Goal: Task Accomplishment & Management: Manage account settings

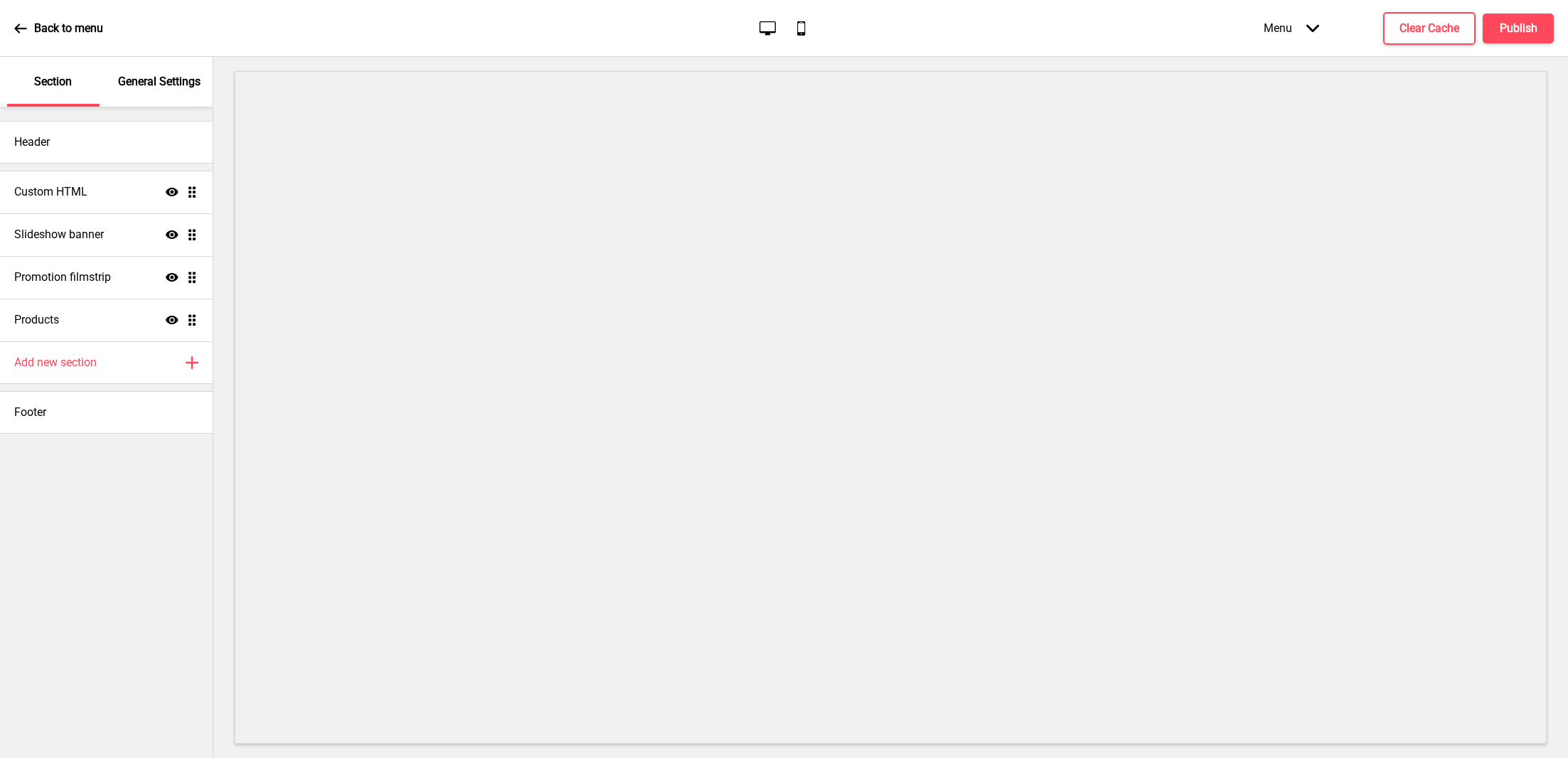
click at [158, 89] on p "General Settings" at bounding box center [159, 81] width 82 height 15
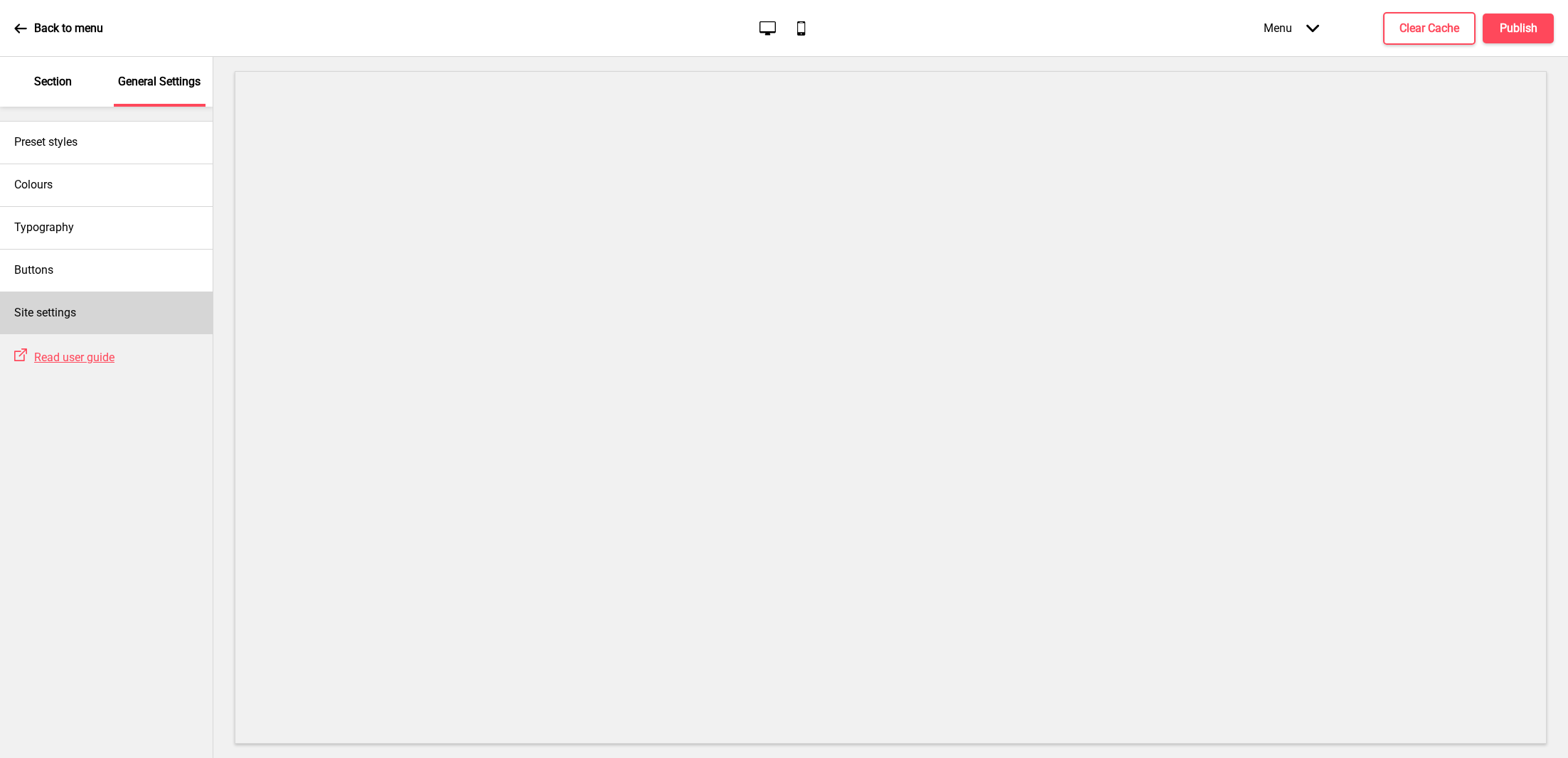
click at [91, 326] on div "Site settings" at bounding box center [106, 313] width 212 height 42
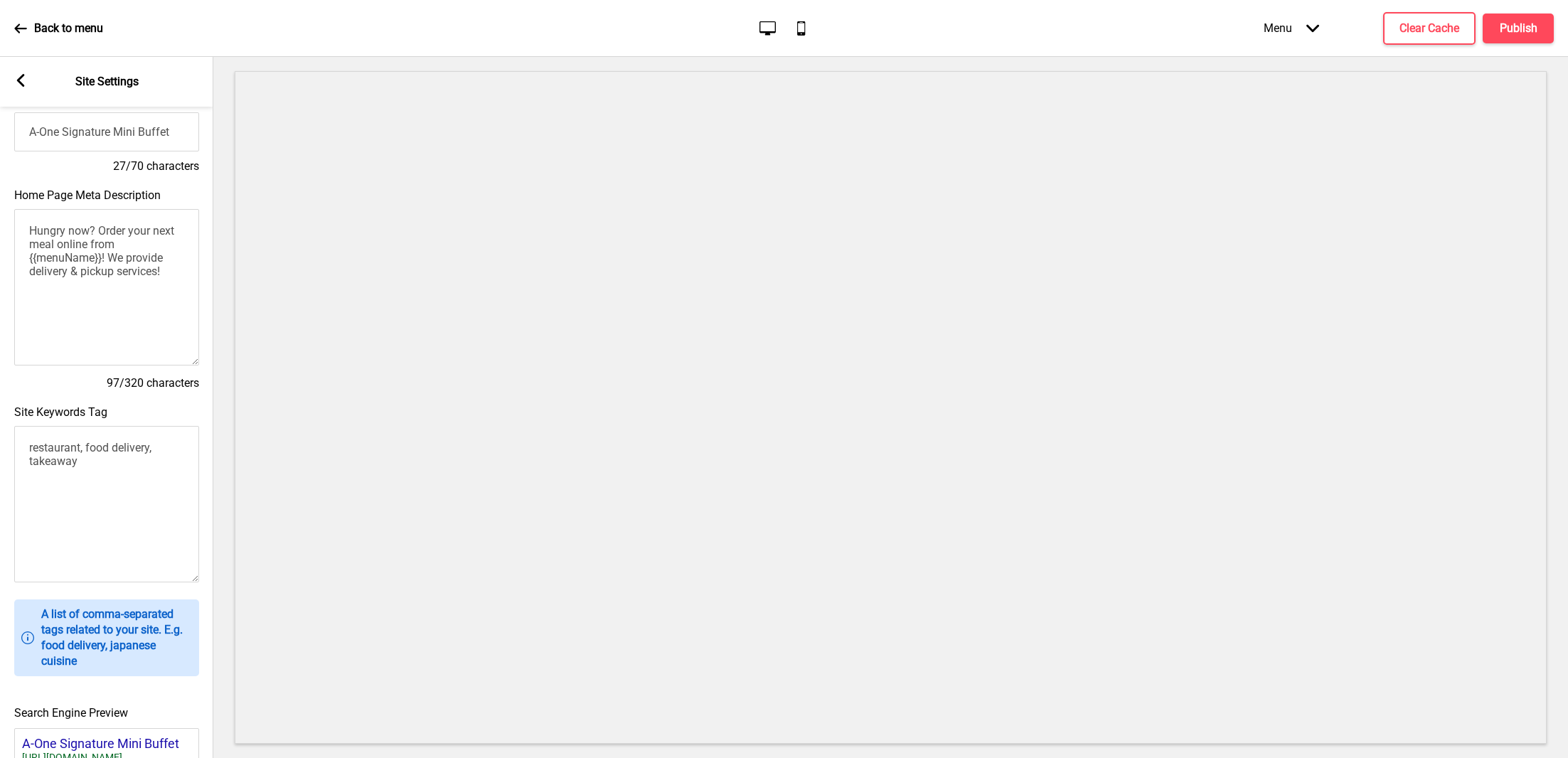
scroll to position [73, 0]
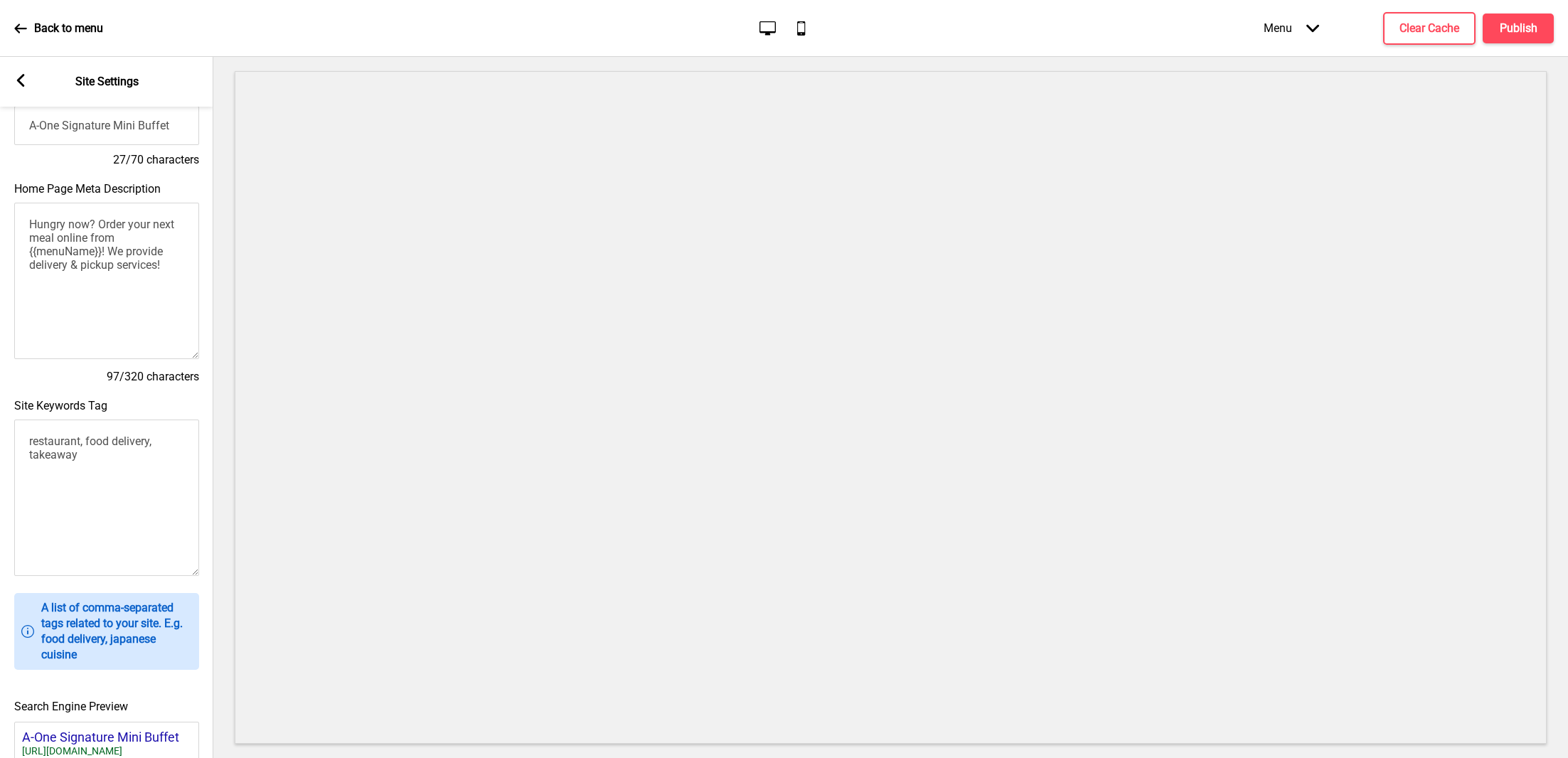
click at [131, 268] on textarea "Hungry now? Order your next meal online from {{menuName}}! We provide delivery …" at bounding box center [106, 281] width 185 height 156
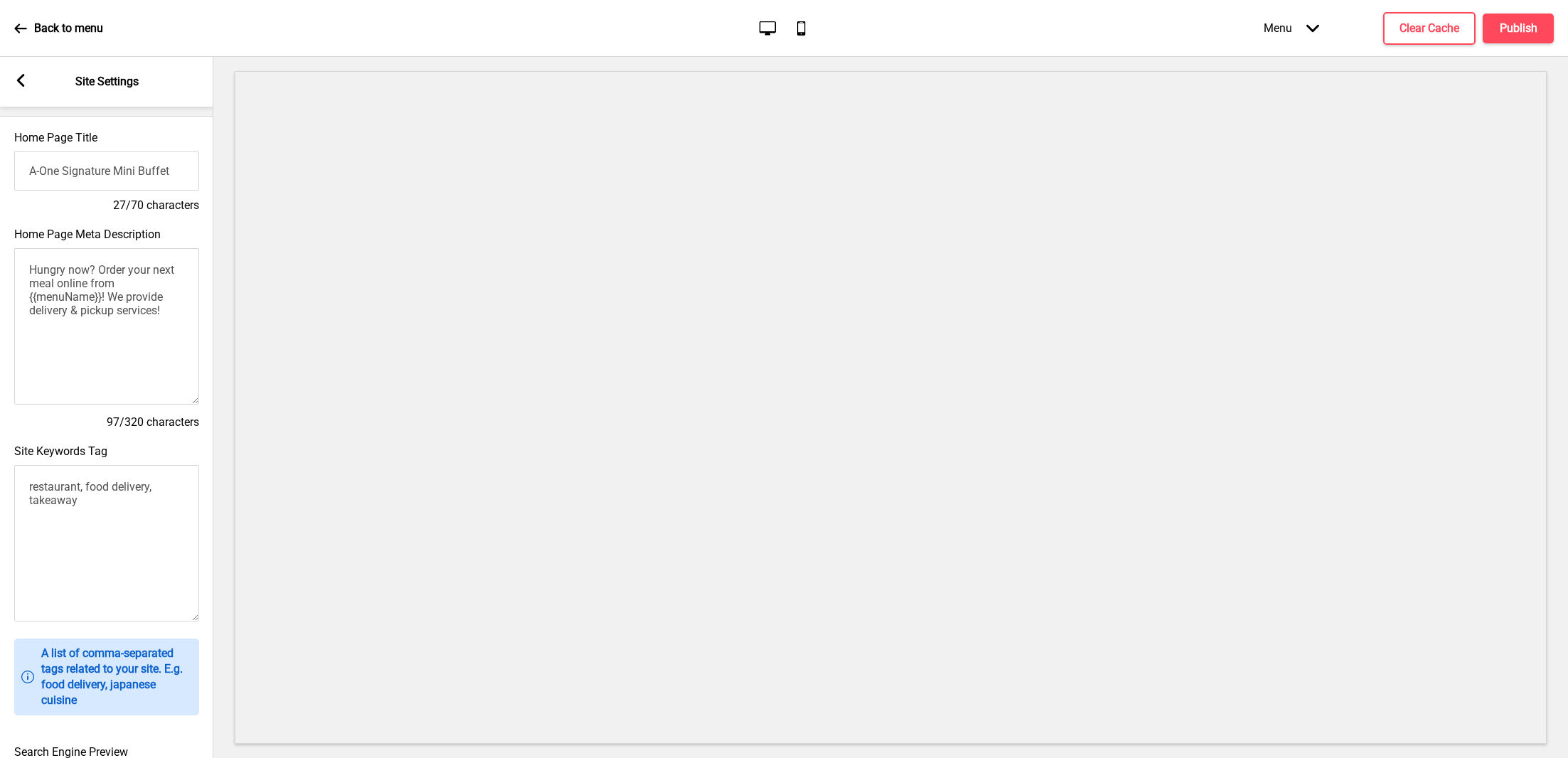
scroll to position [0, 0]
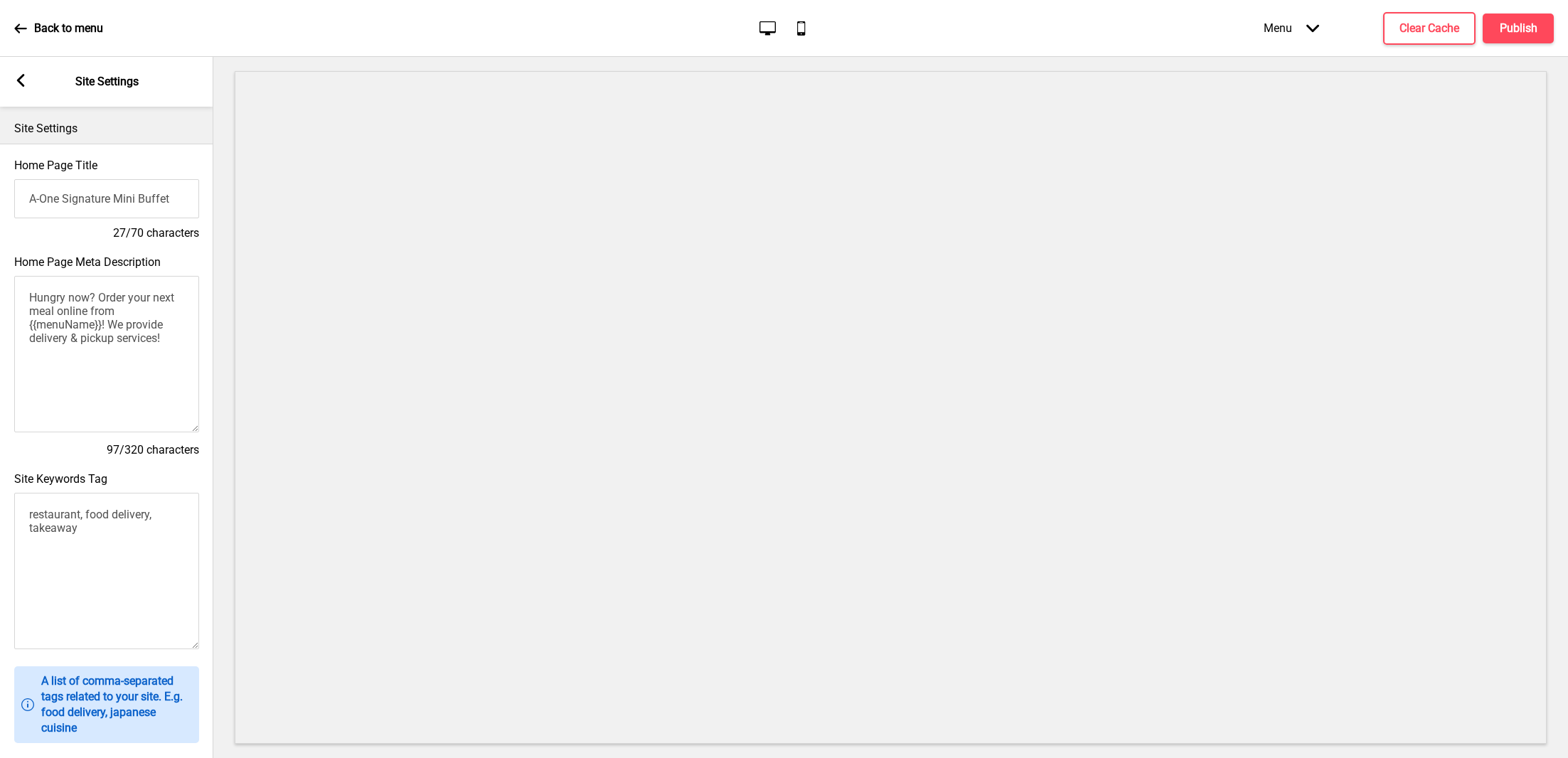
click at [145, 191] on input "A-One Signature Mini Buffet" at bounding box center [106, 199] width 185 height 39
click at [20, 79] on icon at bounding box center [20, 80] width 8 height 13
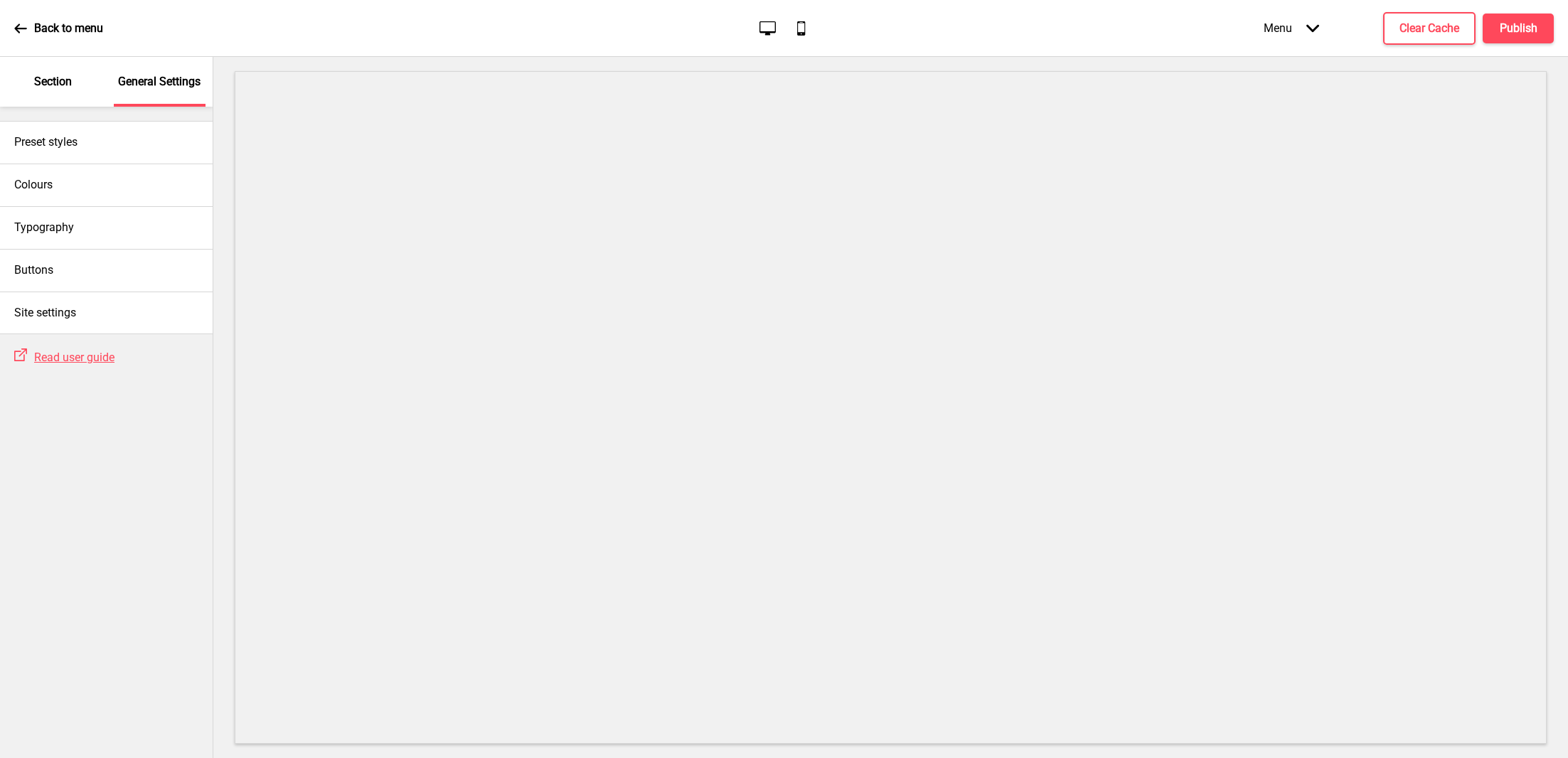
click at [61, 91] on div "Section" at bounding box center [53, 82] width 93 height 50
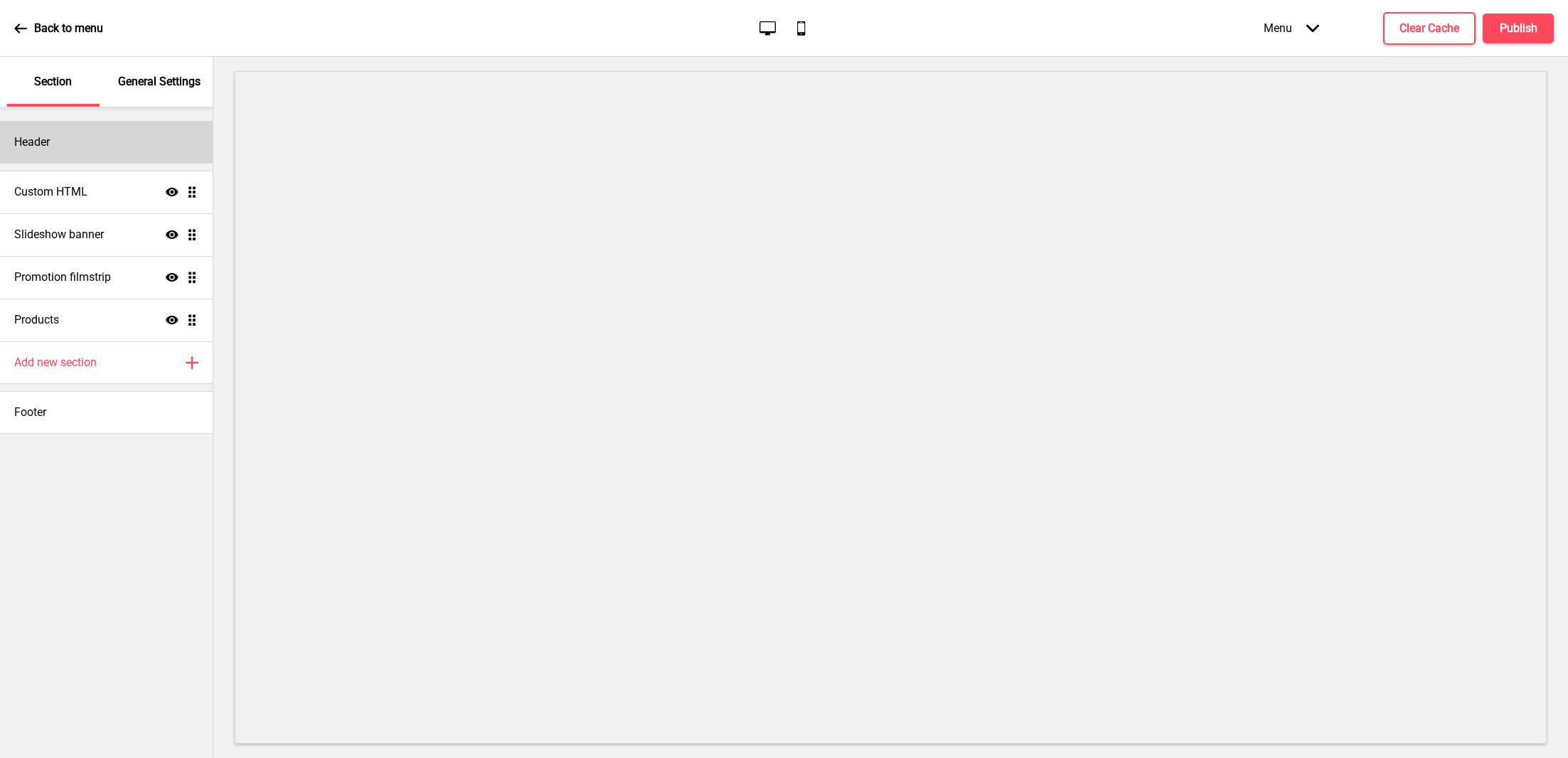
click at [77, 142] on div "Header" at bounding box center [106, 142] width 212 height 42
select select "Roboto"
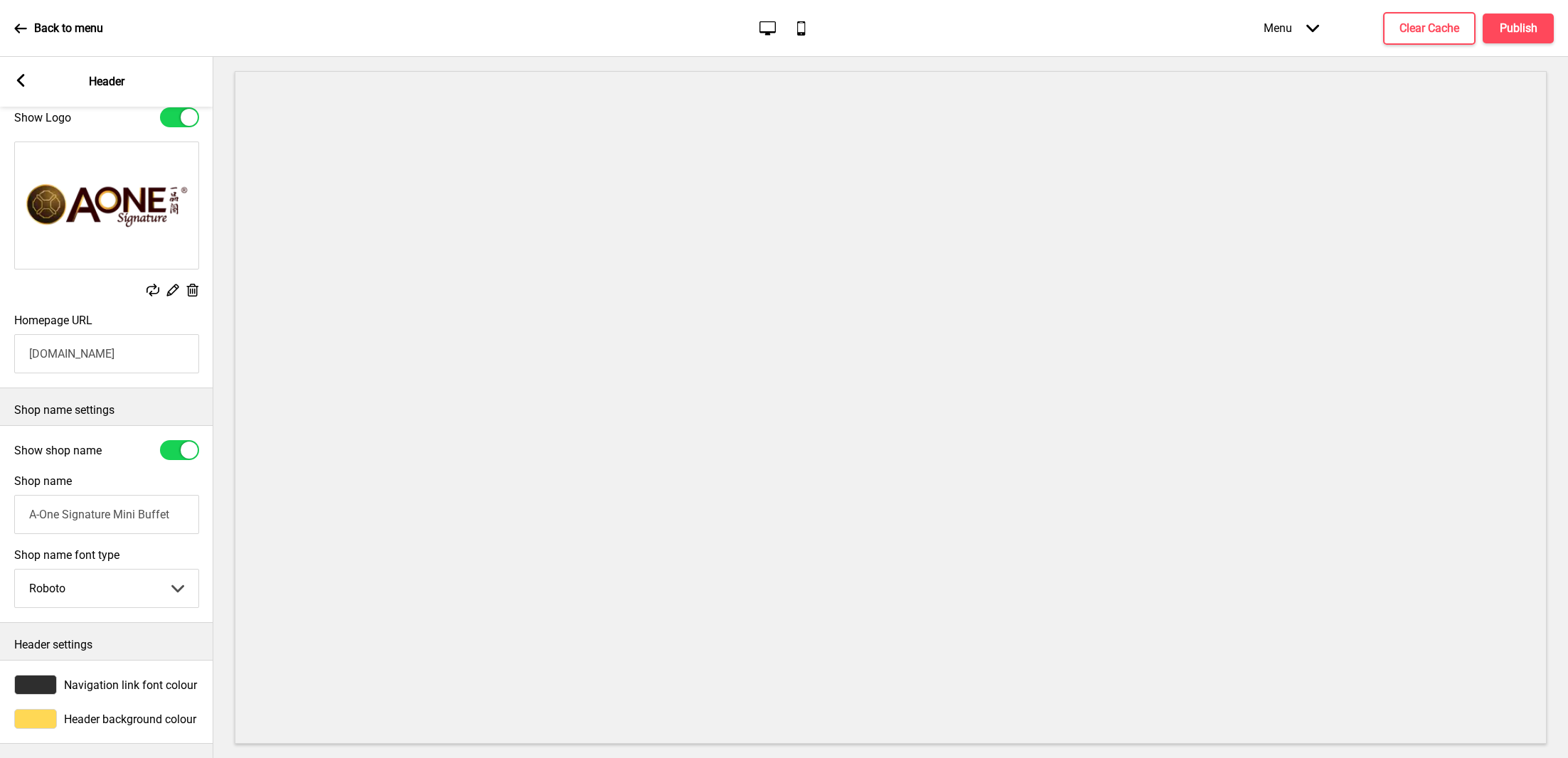
scroll to position [66, 0]
click at [96, 504] on input "A-One Signature Mini Buffet" at bounding box center [106, 514] width 185 height 39
drag, startPoint x: 96, startPoint y: 504, endPoint x: 181, endPoint y: 503, distance: 85.0
click at [183, 503] on input "A-One Signature Mini Buffet" at bounding box center [106, 514] width 185 height 39
click at [127, 358] on div "Homepage URL aonecatering.oddle.me" at bounding box center [107, 343] width 213 height 74
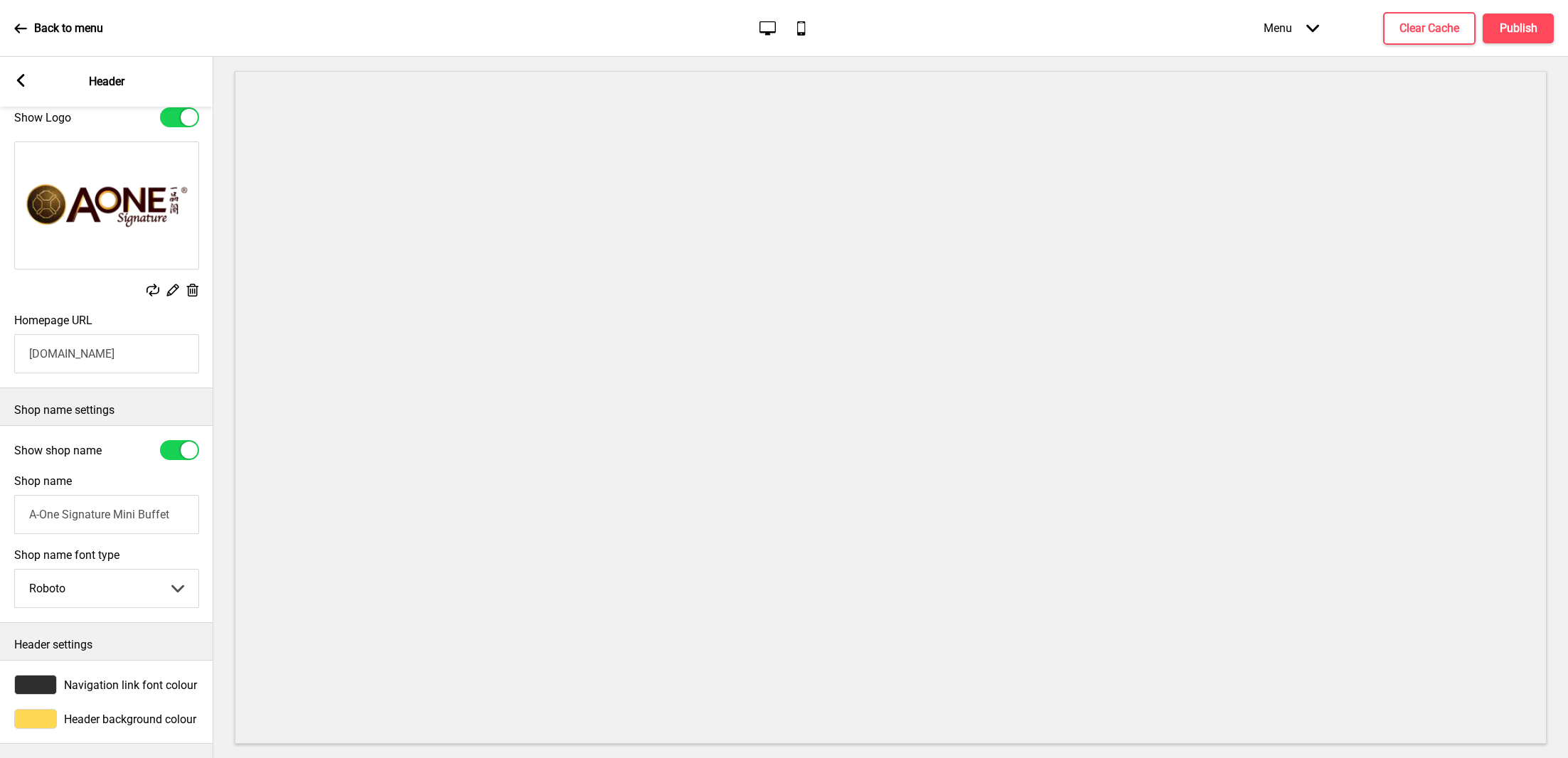
click at [126, 334] on input "[DOMAIN_NAME]" at bounding box center [106, 354] width 185 height 39
click at [142, 498] on input "A-One Signature Mini Buffet" at bounding box center [106, 514] width 185 height 39
click at [1514, 24] on h4 "Publish" at bounding box center [1519, 28] width 38 height 15
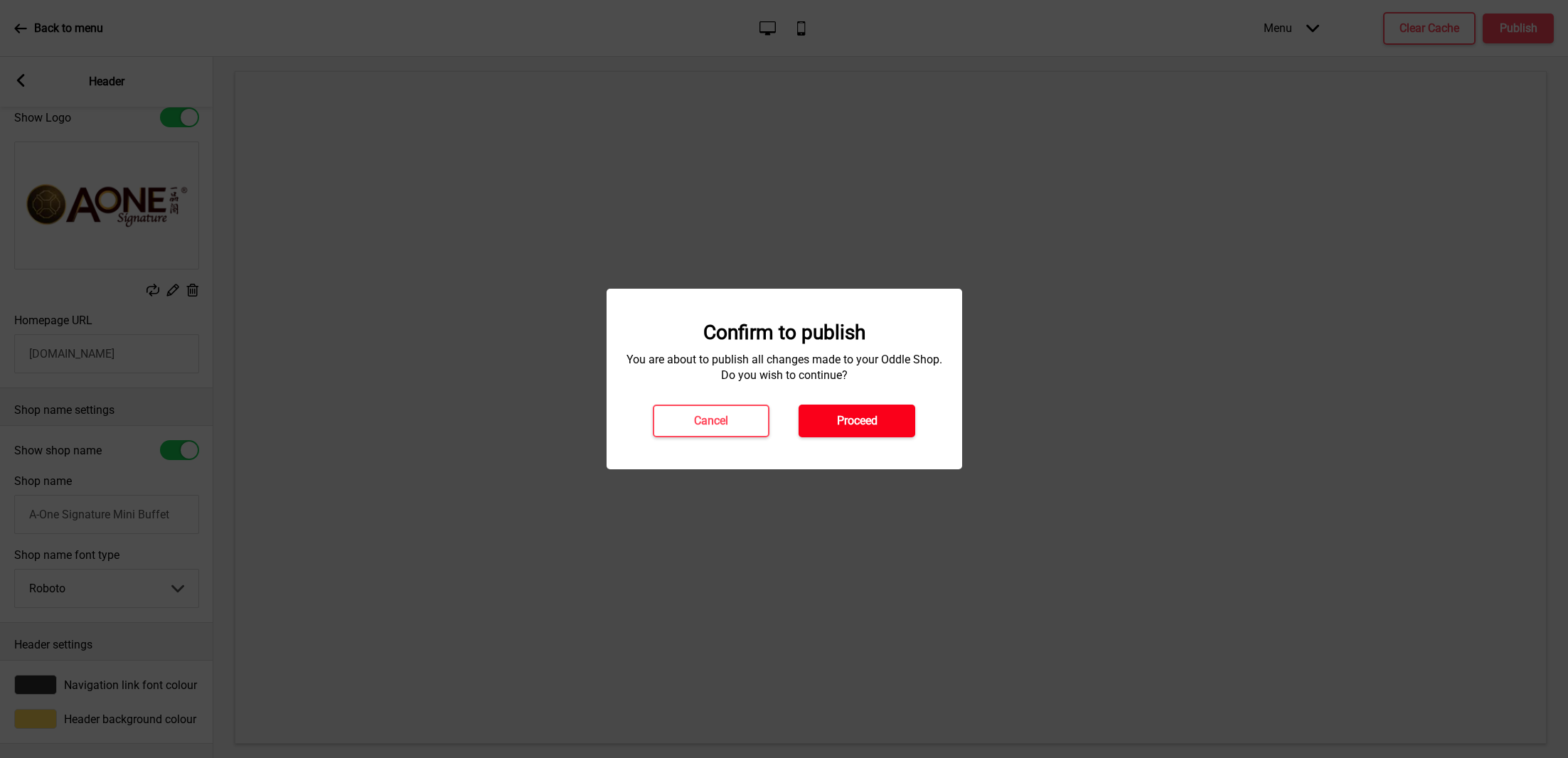
click at [892, 422] on button "Proceed" at bounding box center [857, 421] width 117 height 33
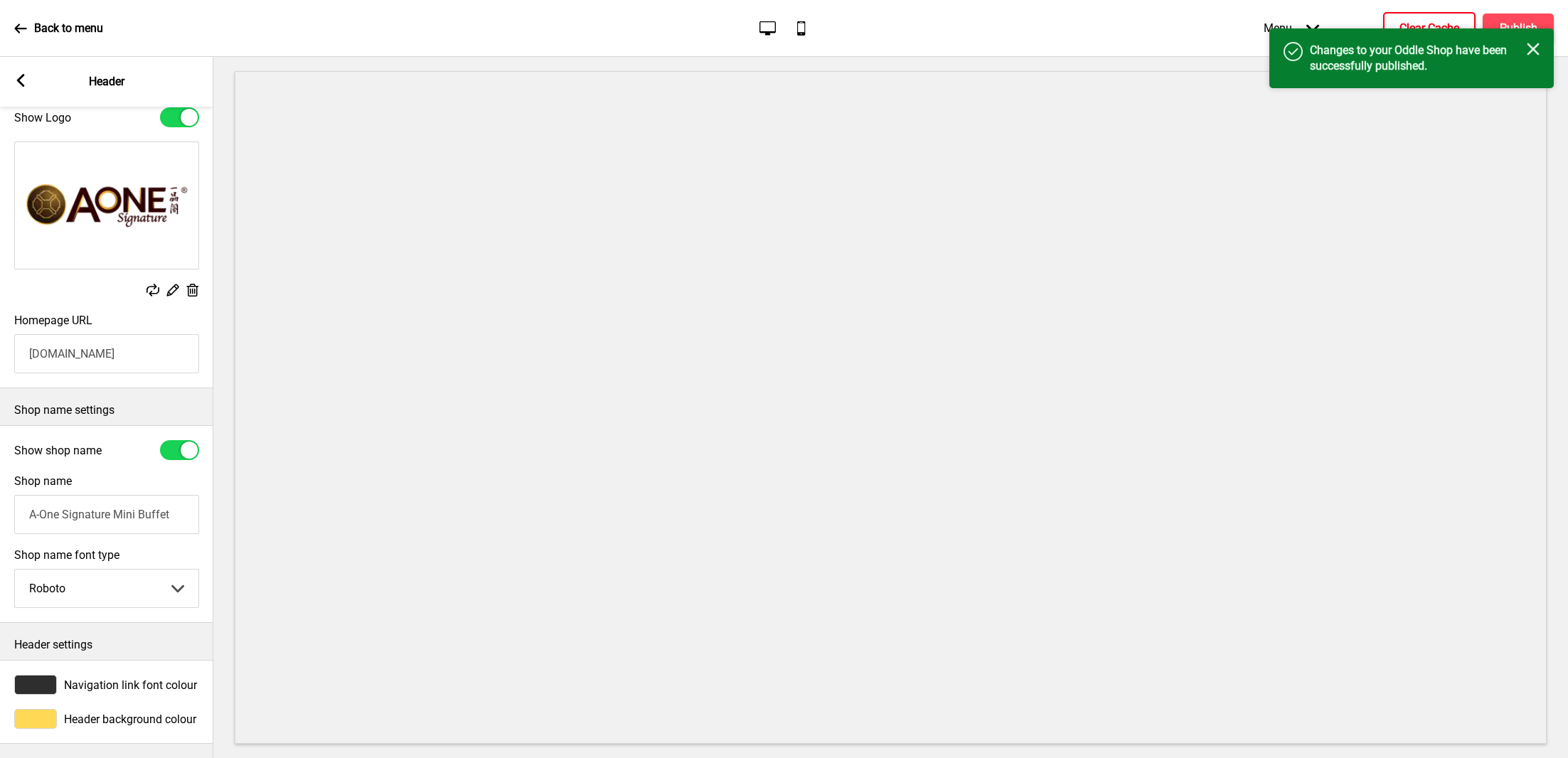
click at [1407, 14] on button "Clear Cache" at bounding box center [1429, 28] width 93 height 33
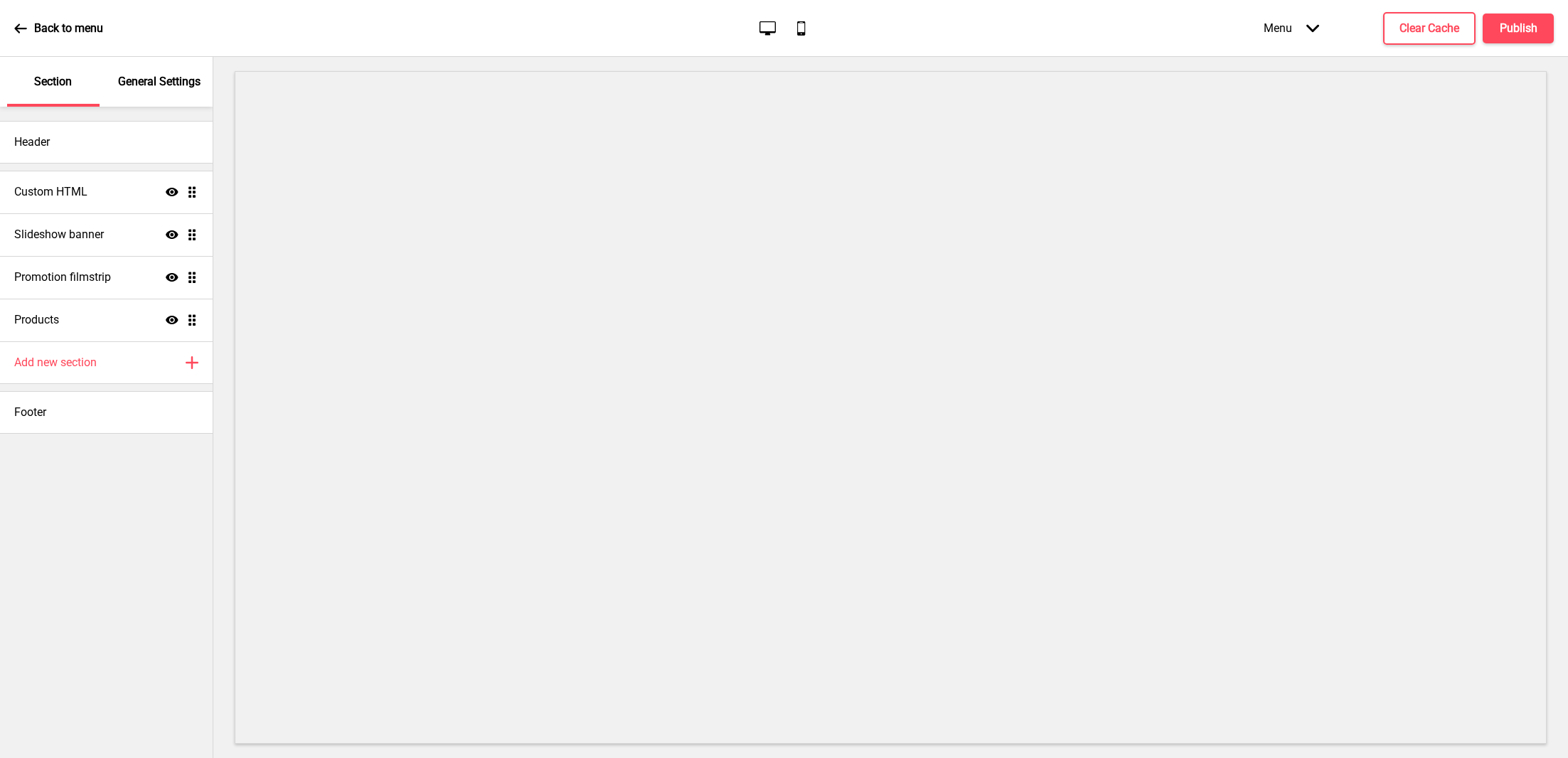
click at [1265, 36] on div "Menu Arrow down" at bounding box center [1291, 28] width 84 height 42
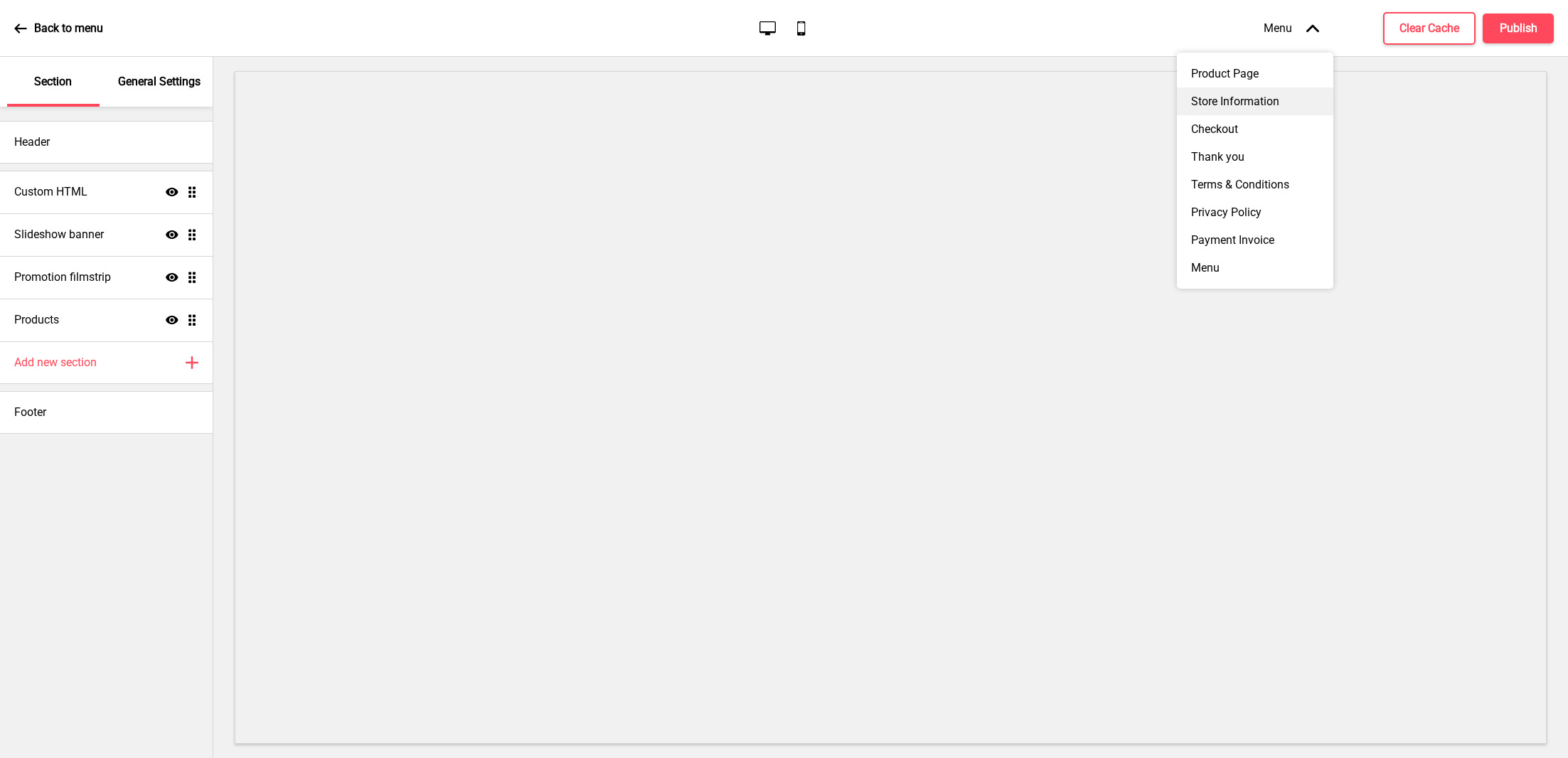
click at [1259, 107] on div "Store Information" at bounding box center [1255, 101] width 156 height 28
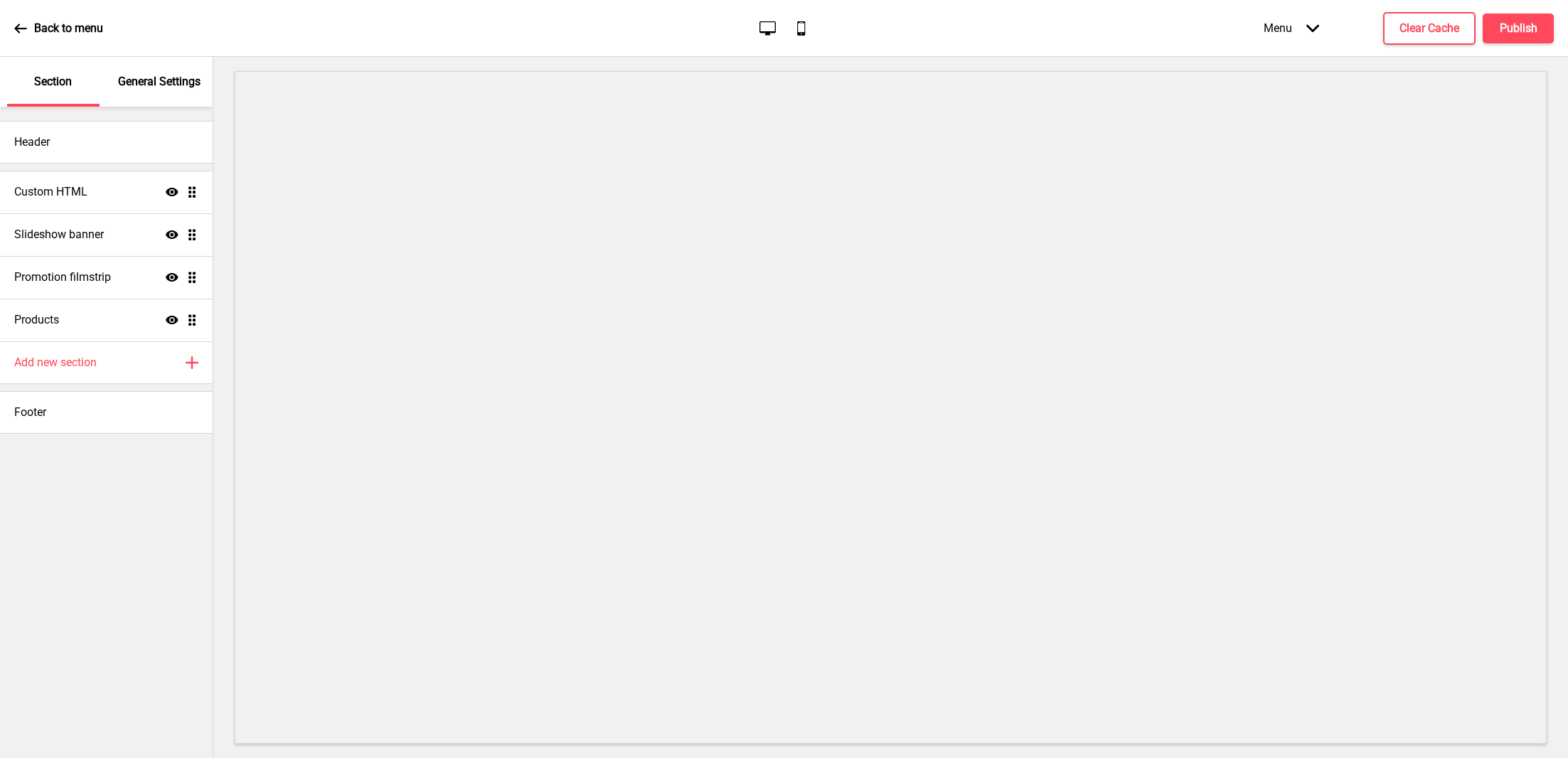
click at [1284, 28] on div "Menu Arrow down" at bounding box center [1291, 28] width 84 height 42
click at [1238, 261] on div "Menu" at bounding box center [1255, 268] width 156 height 28
click at [1296, 20] on div "Menu Arrow down" at bounding box center [1291, 28] width 84 height 42
click at [1251, 231] on div "Payment Invoice" at bounding box center [1255, 240] width 156 height 28
click at [1278, 45] on div "Menu Arrow down" at bounding box center [1291, 28] width 84 height 42
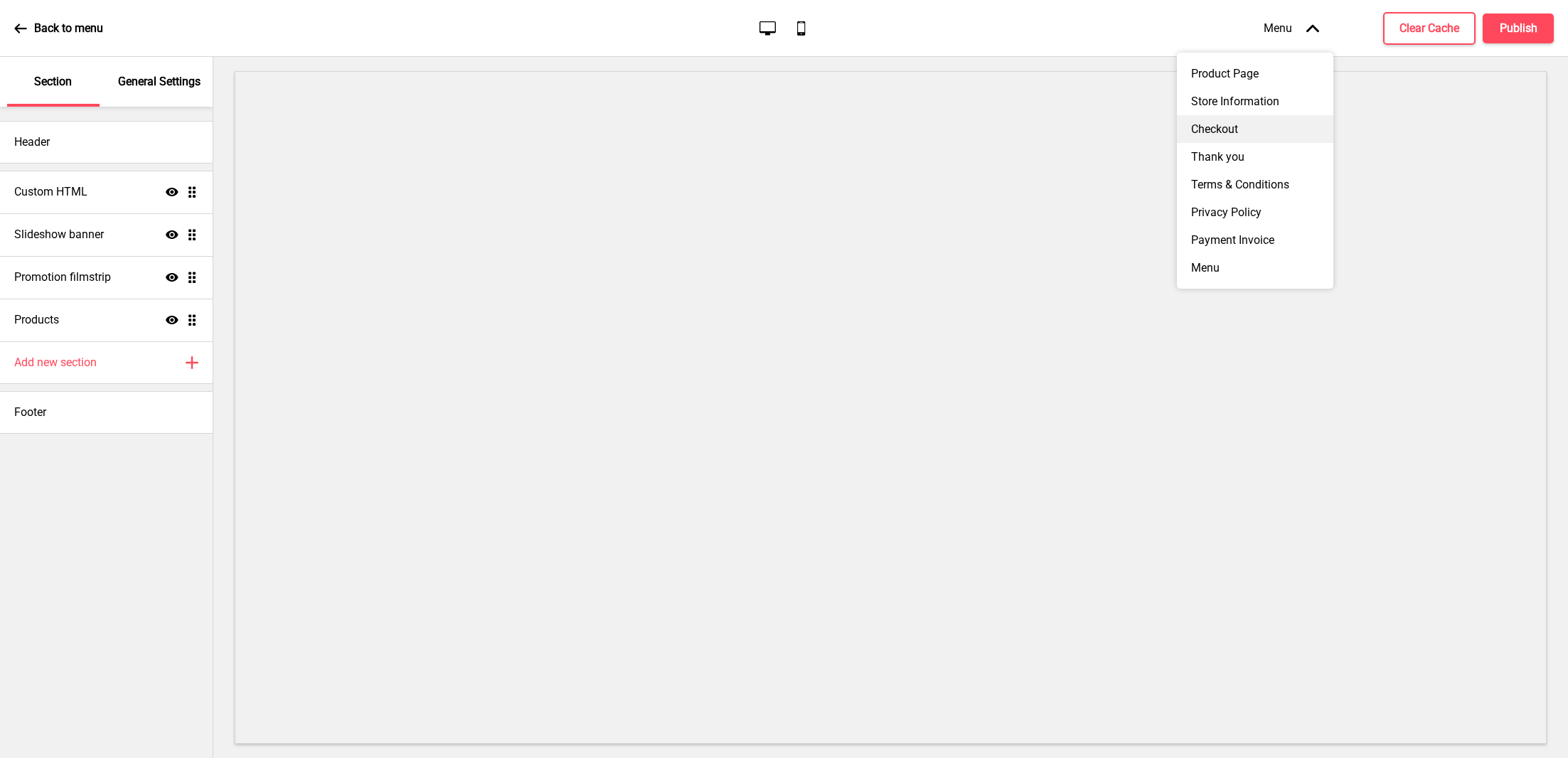
click at [1238, 124] on div "Checkout" at bounding box center [1255, 129] width 156 height 28
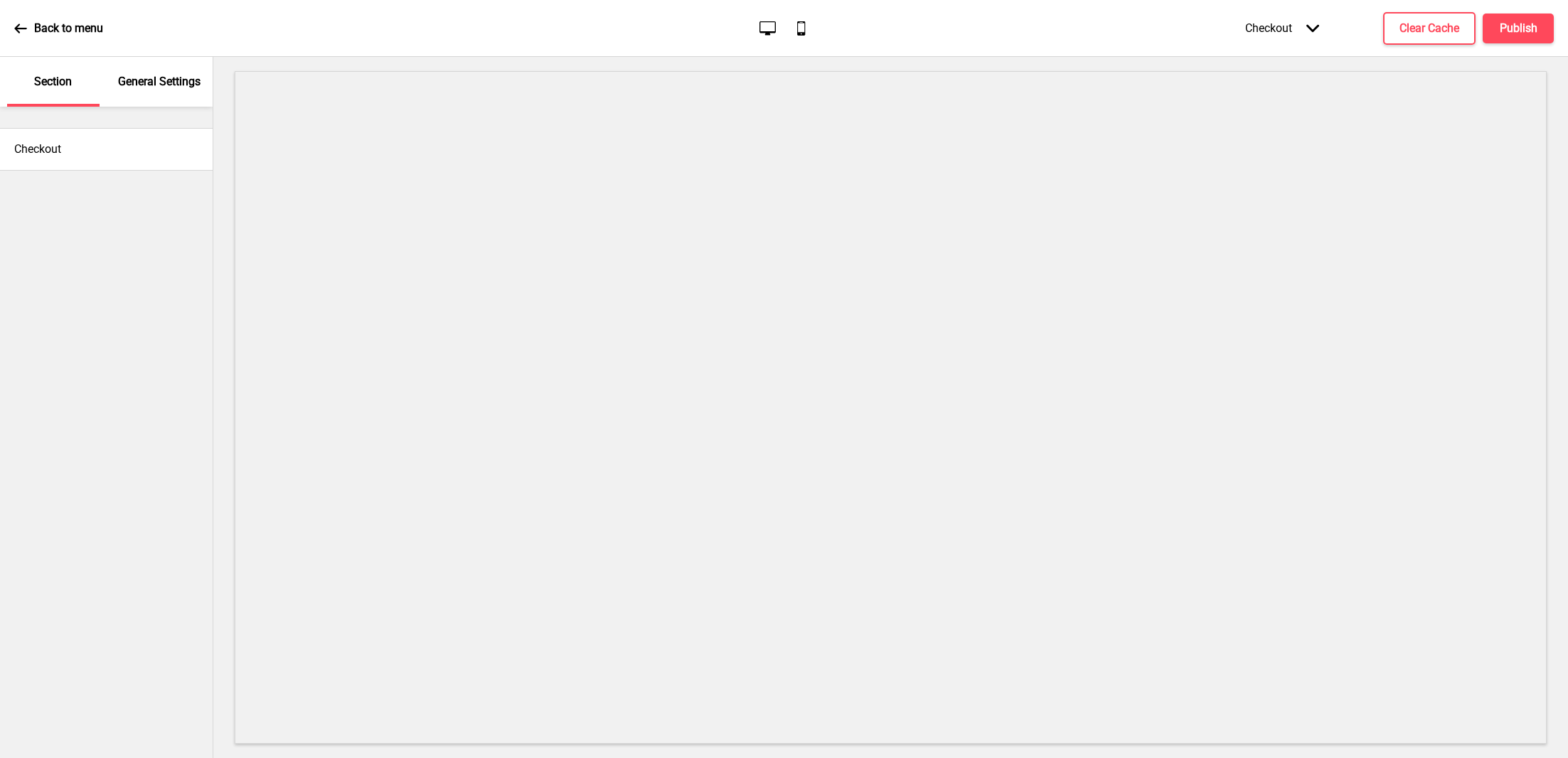
click at [1271, 31] on div "Checkout Arrow down" at bounding box center [1282, 28] width 102 height 42
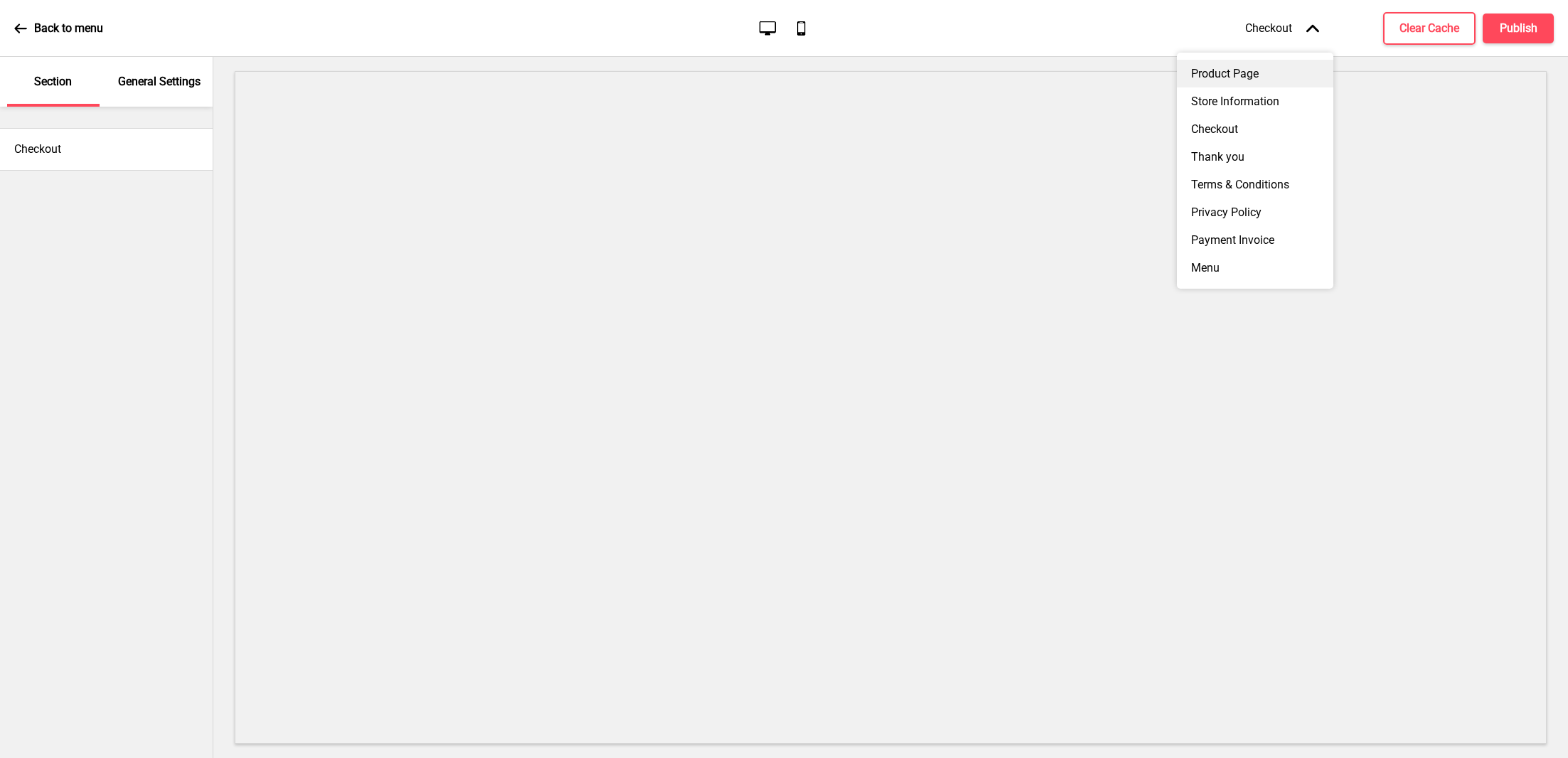
click at [1253, 78] on div "Product Page" at bounding box center [1255, 74] width 156 height 28
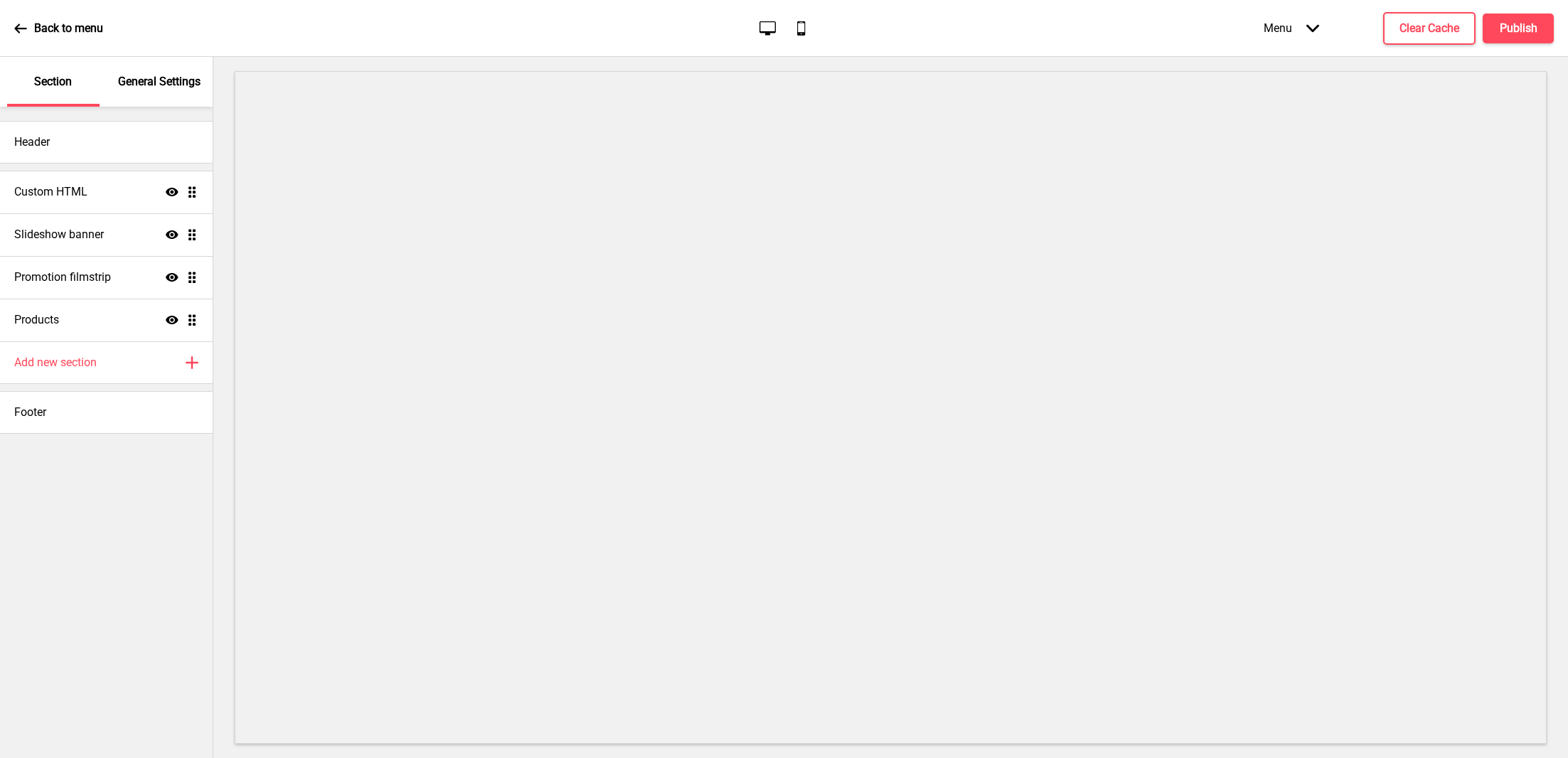
click at [1272, 23] on div "Menu Arrow down" at bounding box center [1291, 28] width 84 height 42
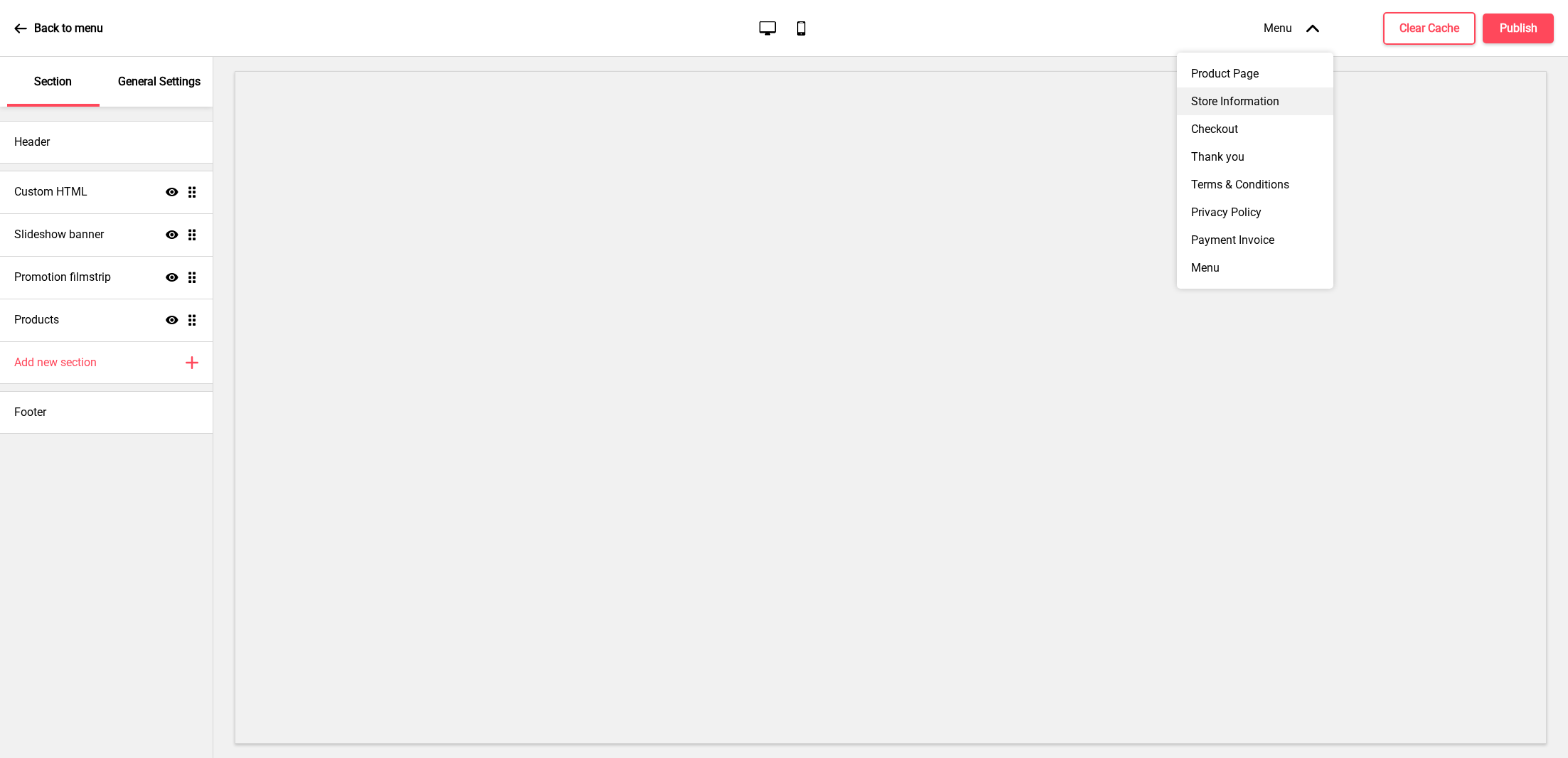
click at [1259, 96] on div "Store Information" at bounding box center [1255, 101] width 156 height 28
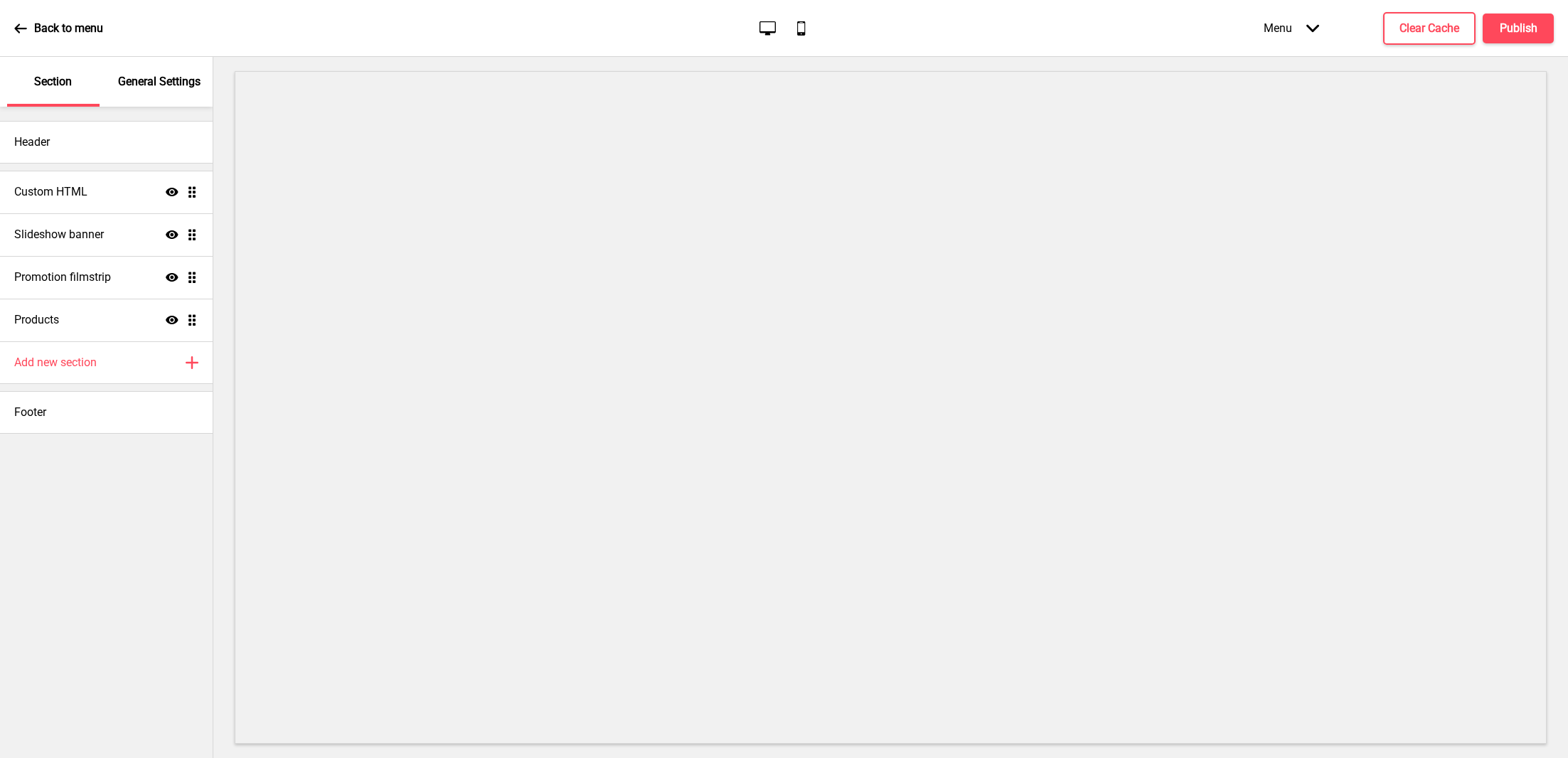
click at [1295, 37] on div "Menu Arrow down" at bounding box center [1291, 28] width 84 height 42
click at [1251, 255] on div "Menu" at bounding box center [1255, 268] width 156 height 28
click at [82, 189] on h4 "Custom HTML" at bounding box center [50, 191] width 73 height 15
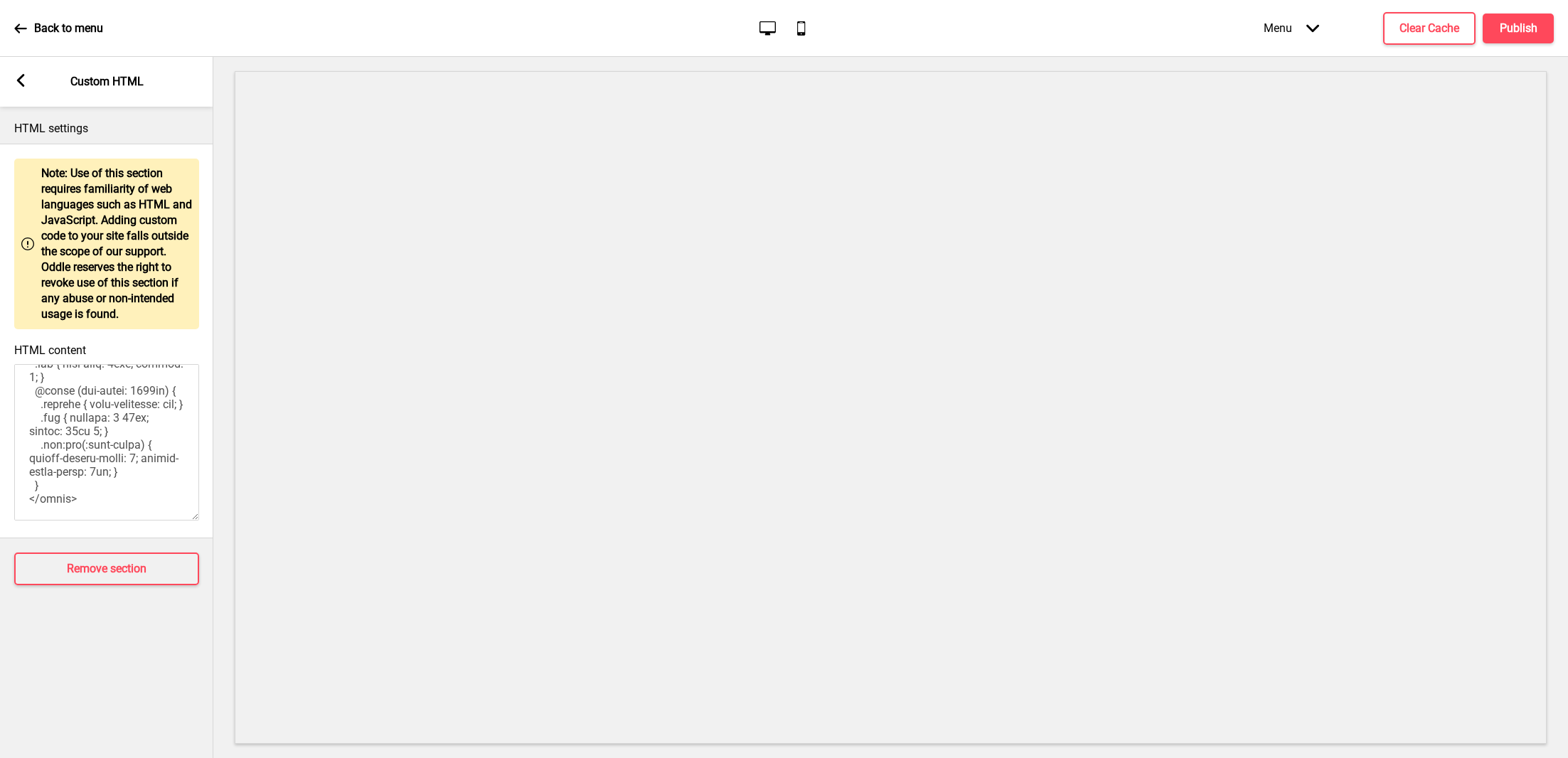
scroll to position [1046, 0]
drag, startPoint x: 99, startPoint y: 447, endPoint x: 99, endPoint y: 533, distance: 86.0
click at [99, 533] on div "Warning Note: Use of this section requires familiarity of web languages such as…" at bounding box center [107, 341] width 213 height 395
click at [104, 490] on textarea "HTML content" at bounding box center [106, 442] width 185 height 156
click at [20, 85] on icon at bounding box center [20, 80] width 8 height 13
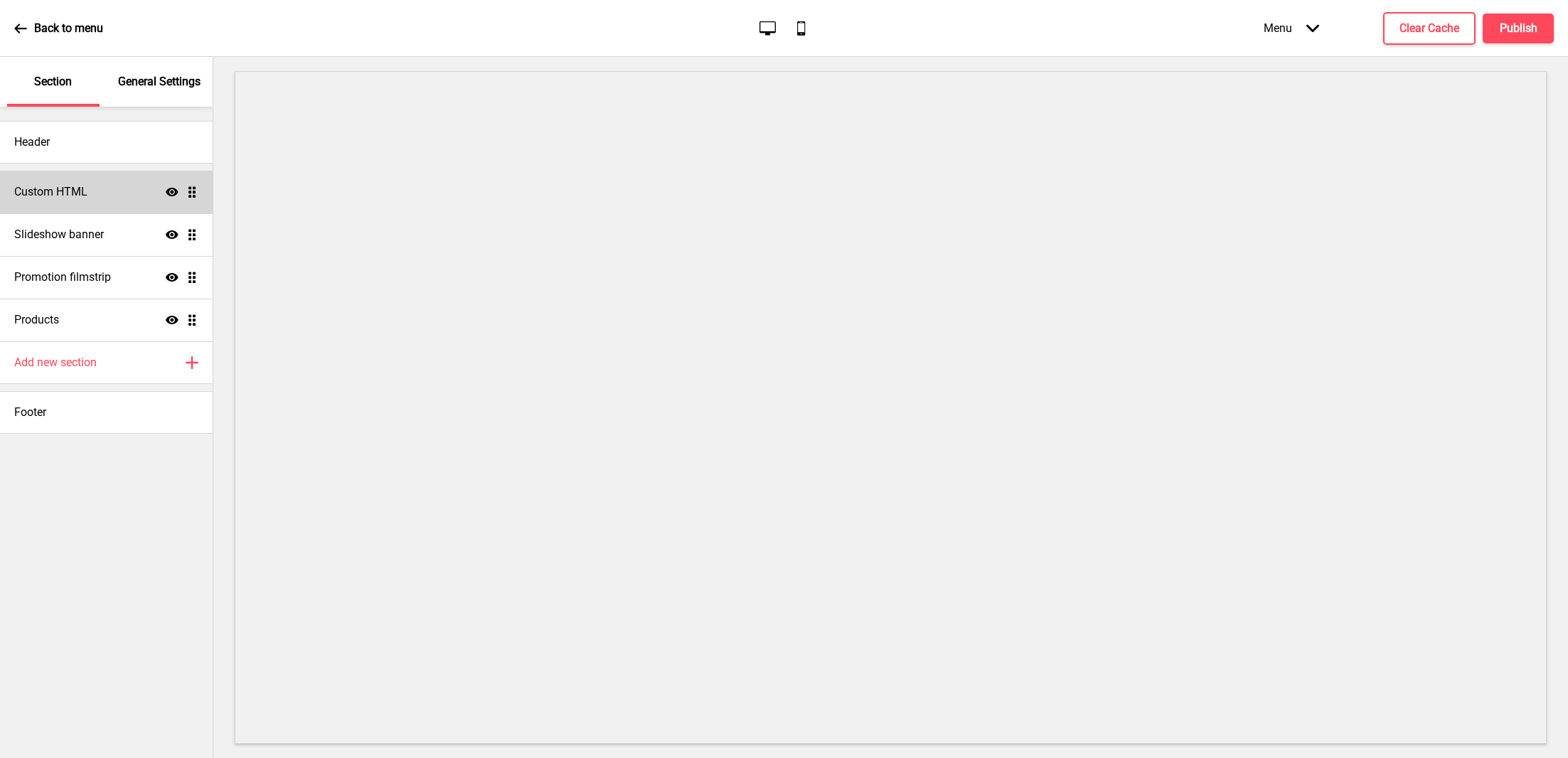
click at [168, 192] on icon at bounding box center [172, 192] width 13 height 9
click at [168, 192] on icon at bounding box center [172, 191] width 13 height 11
click at [95, 144] on div "Header" at bounding box center [106, 142] width 212 height 42
select select "Roboto"
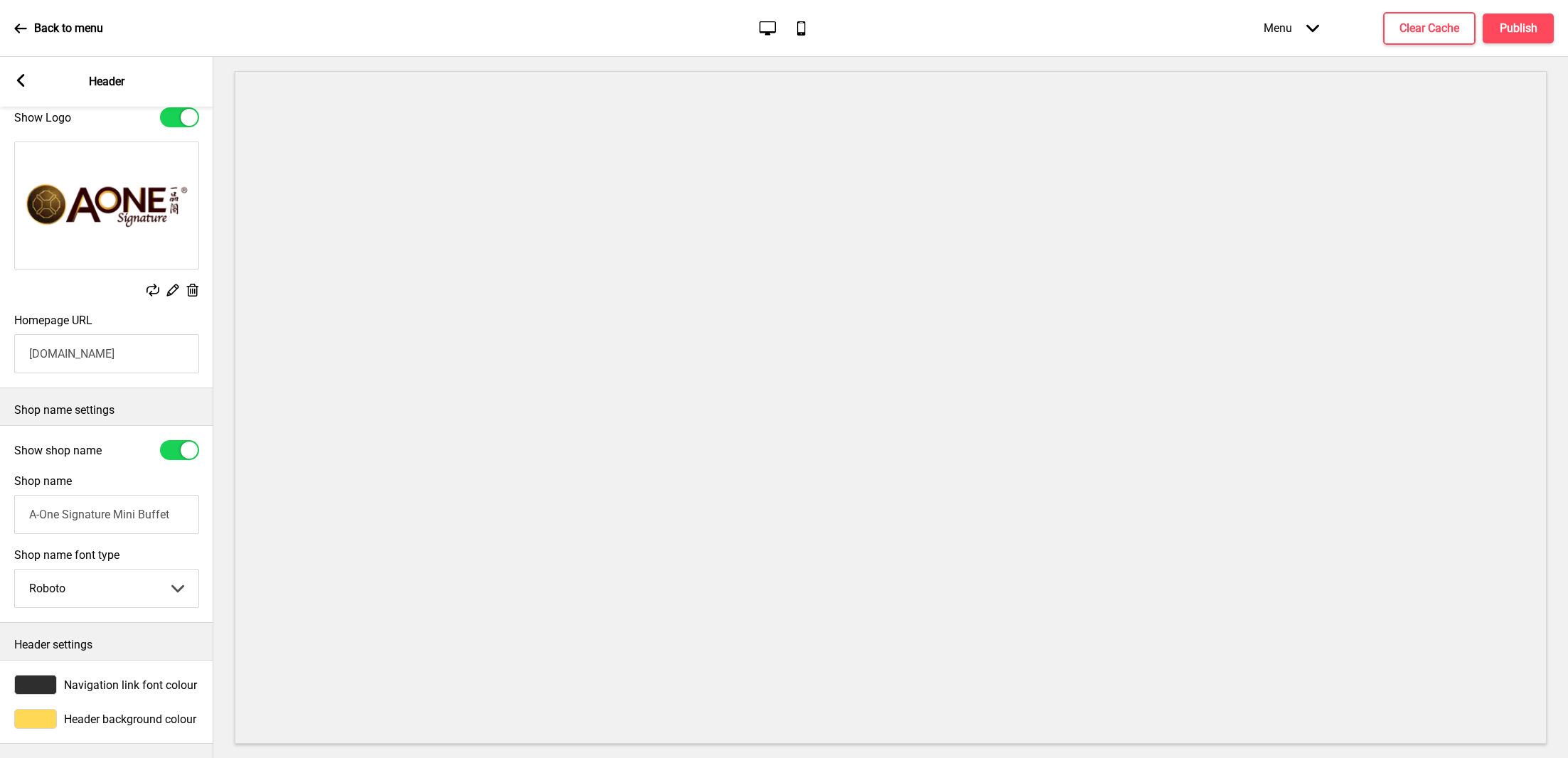
scroll to position [66, 0]
click at [23, 90] on div "Arrow left Header" at bounding box center [107, 82] width 213 height 50
click at [20, 80] on icon at bounding box center [20, 80] width 8 height 13
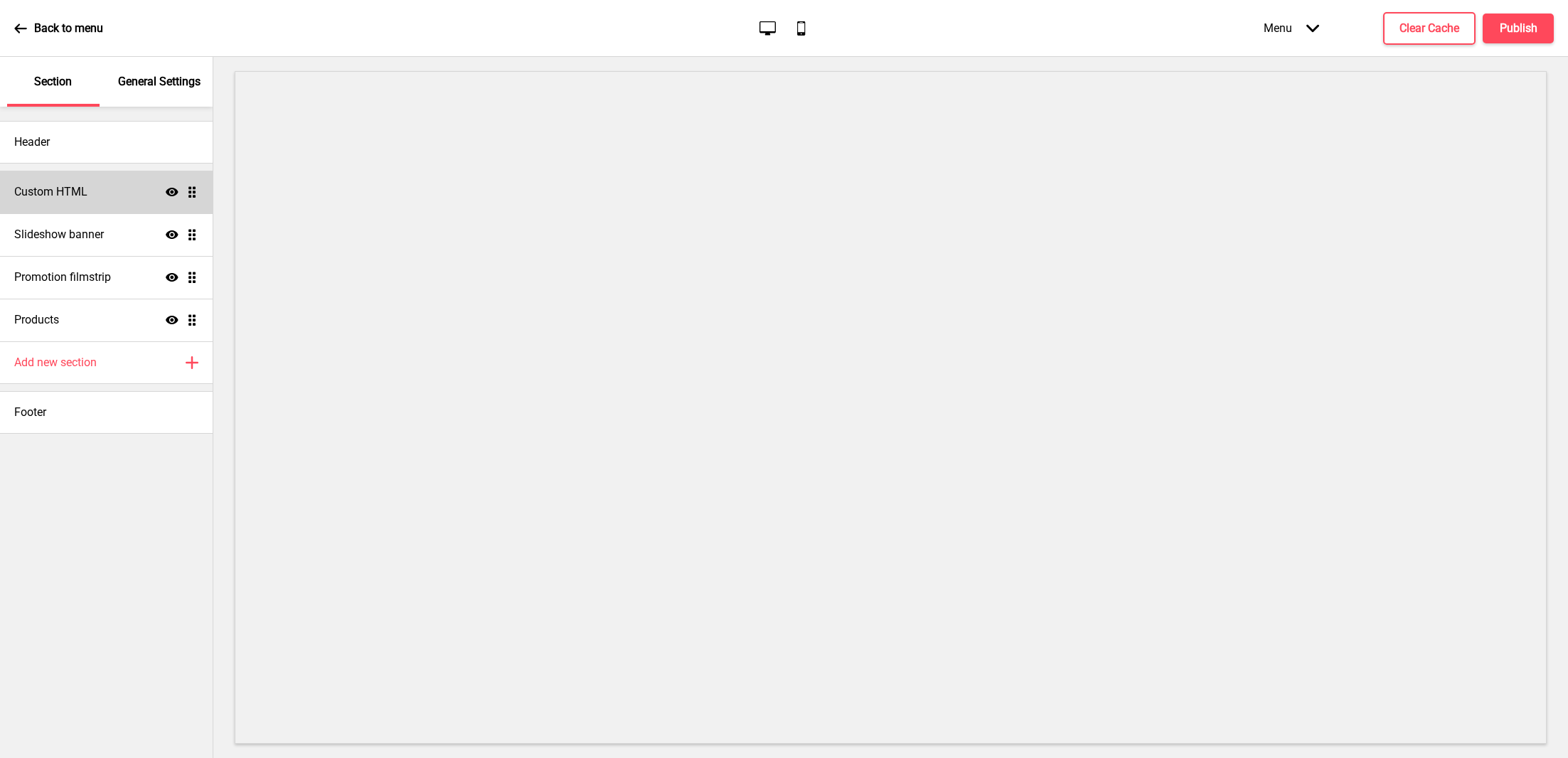
click at [124, 84] on p "General Settings" at bounding box center [159, 81] width 82 height 15
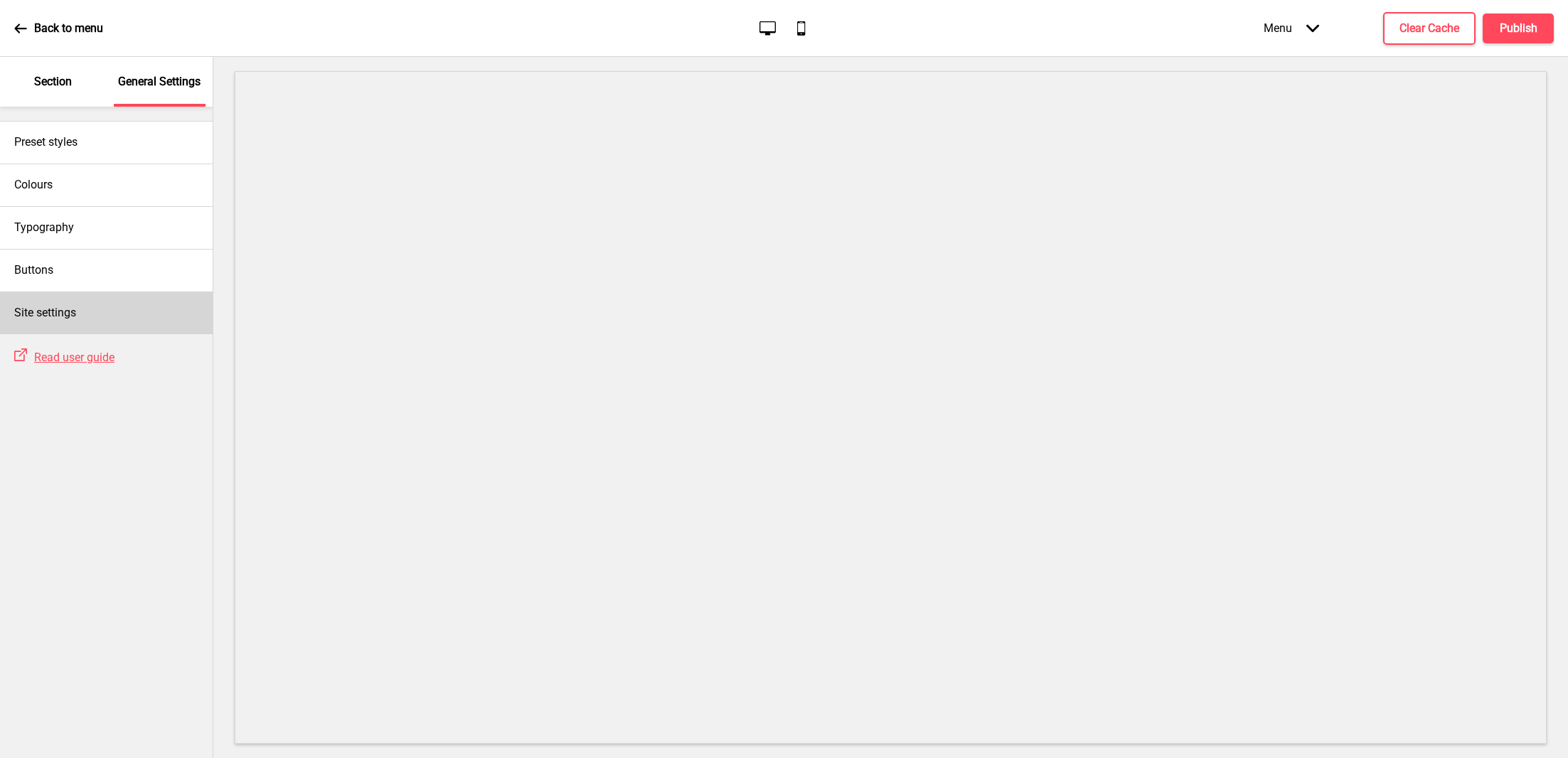
click at [67, 297] on div "Site settings" at bounding box center [106, 313] width 212 height 42
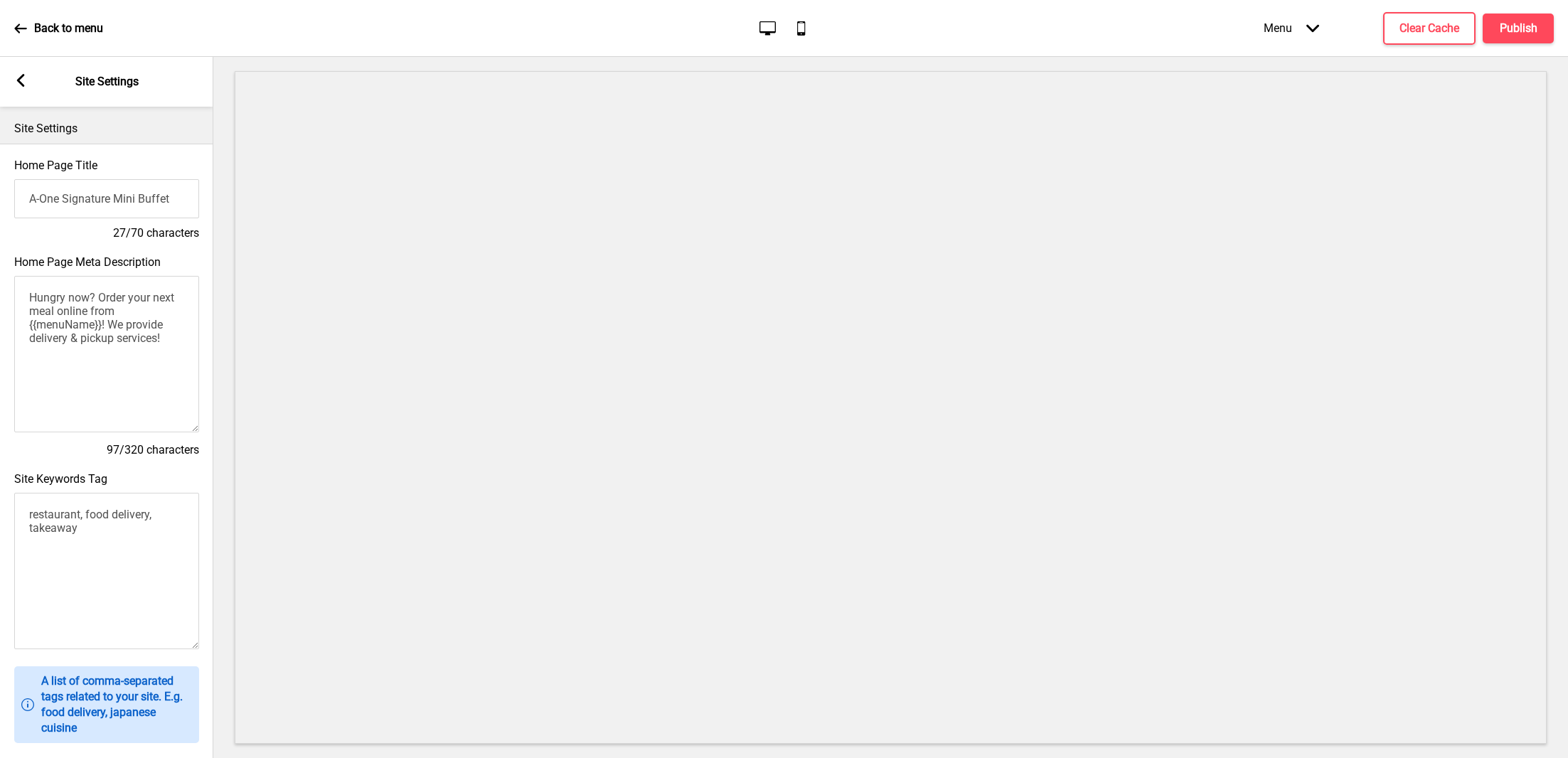
click at [75, 362] on textarea "Hungry now? Order your next meal online from {{menuName}}! We provide delivery …" at bounding box center [106, 354] width 185 height 156
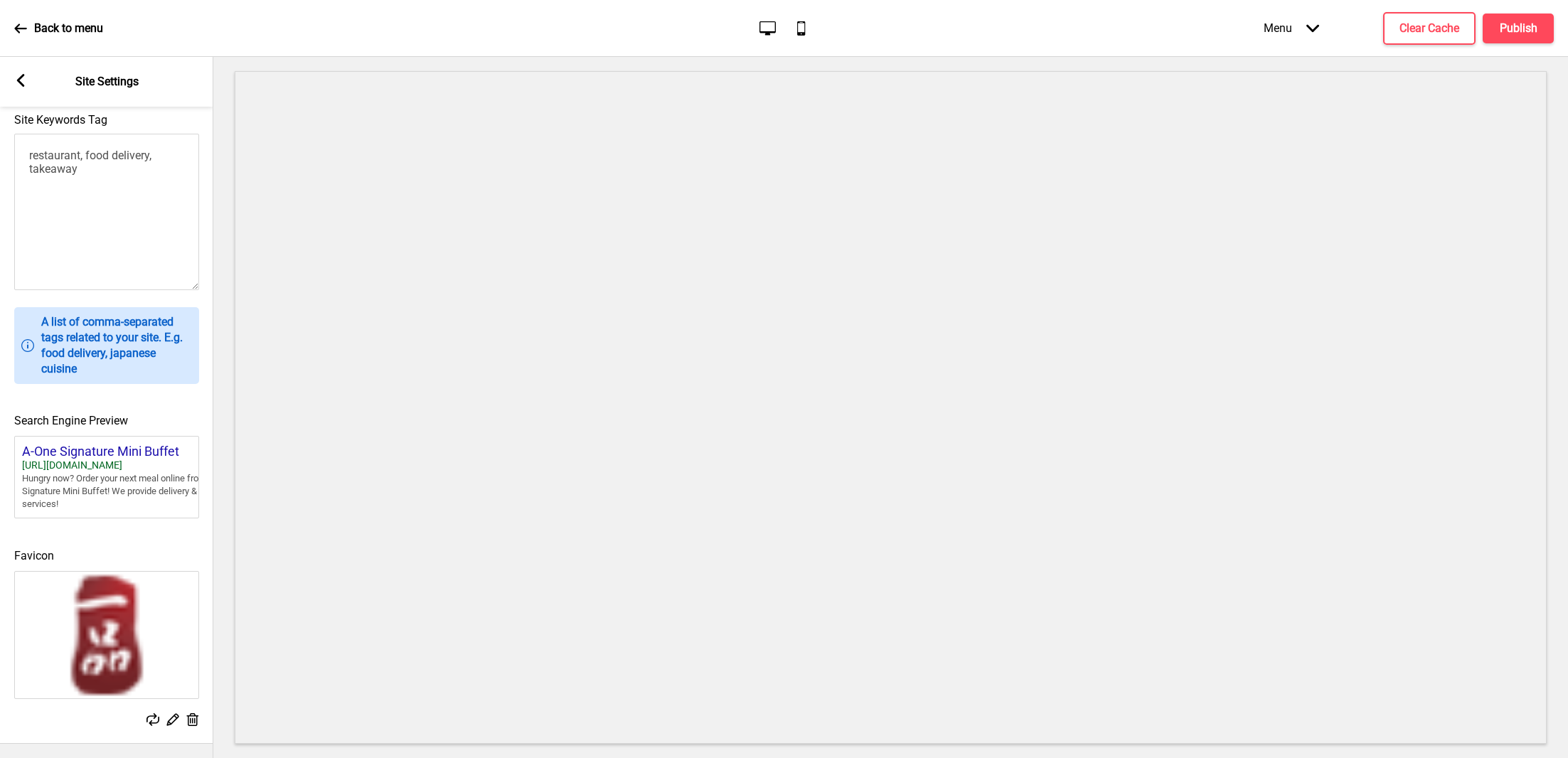
scroll to position [0, 0]
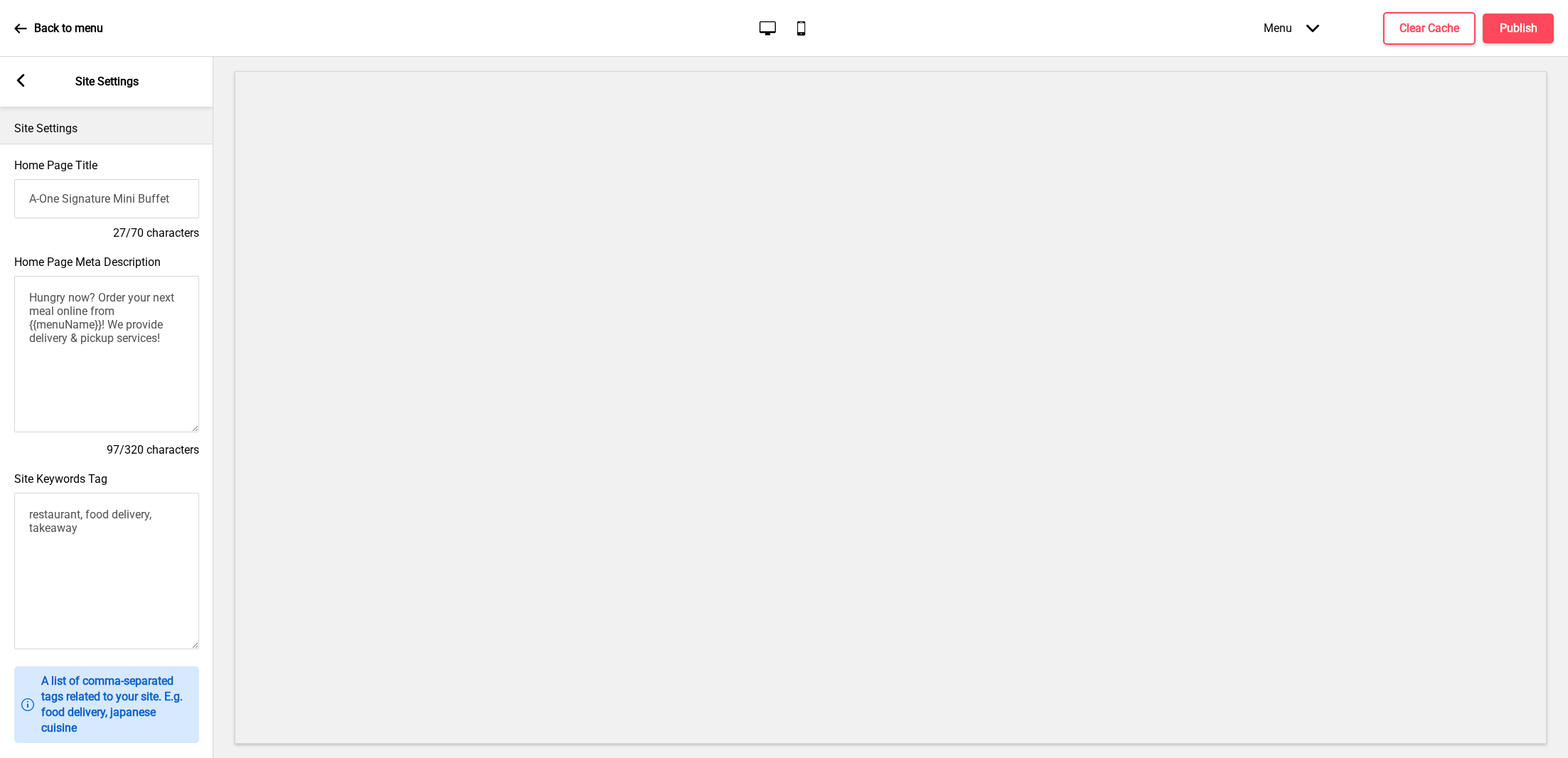
drag, startPoint x: 86, startPoint y: 495, endPoint x: 170, endPoint y: 495, distance: 84.0
click at [170, 495] on textarea "restaurant, food delivery, takeaway" at bounding box center [106, 571] width 185 height 156
click at [136, 199] on input "A-One Signature Mini Buffet" at bounding box center [106, 199] width 185 height 39
click at [26, 80] on rect at bounding box center [20, 80] width 13 height 13
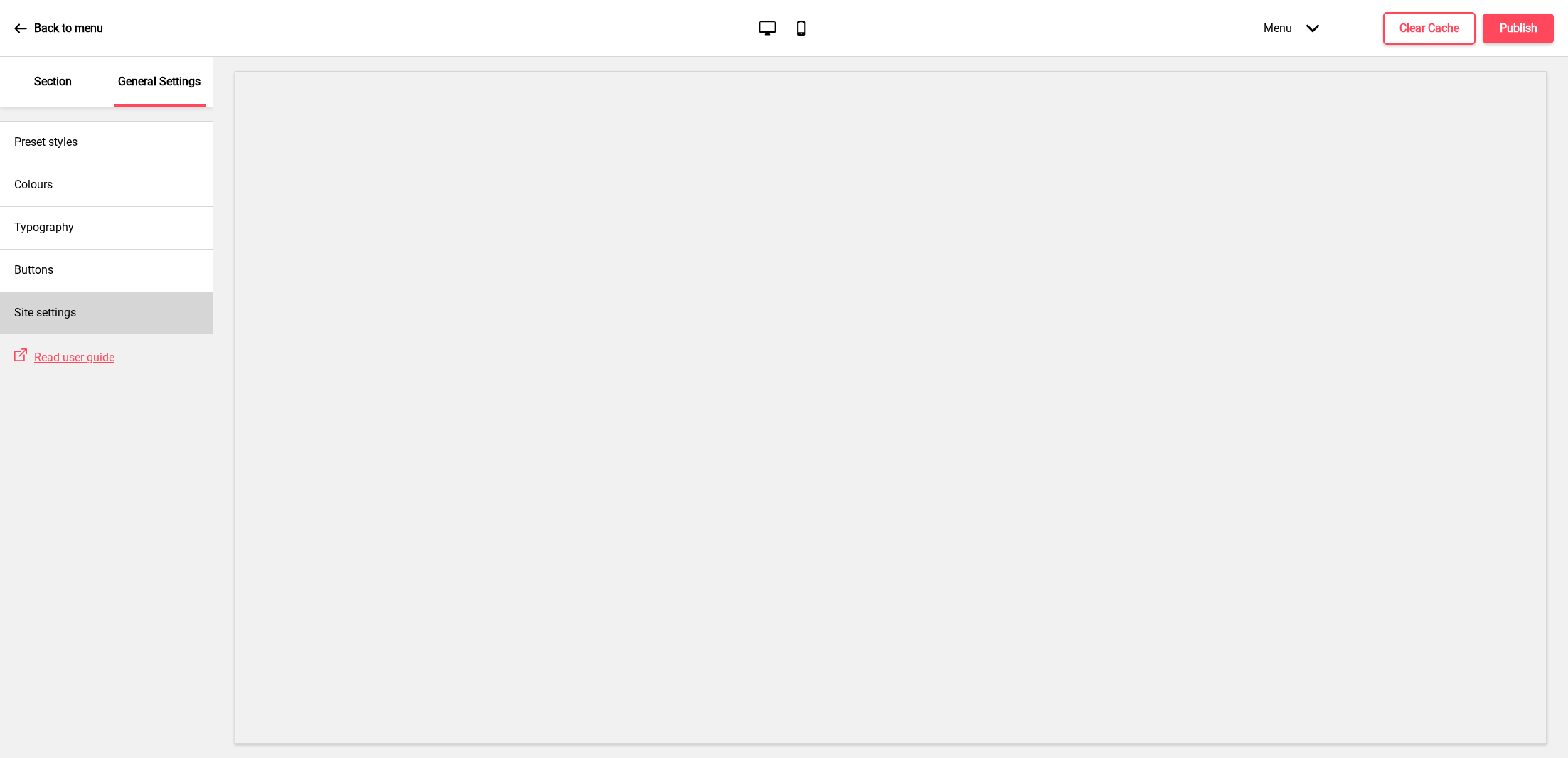
click at [81, 323] on div "Site settings" at bounding box center [106, 313] width 212 height 42
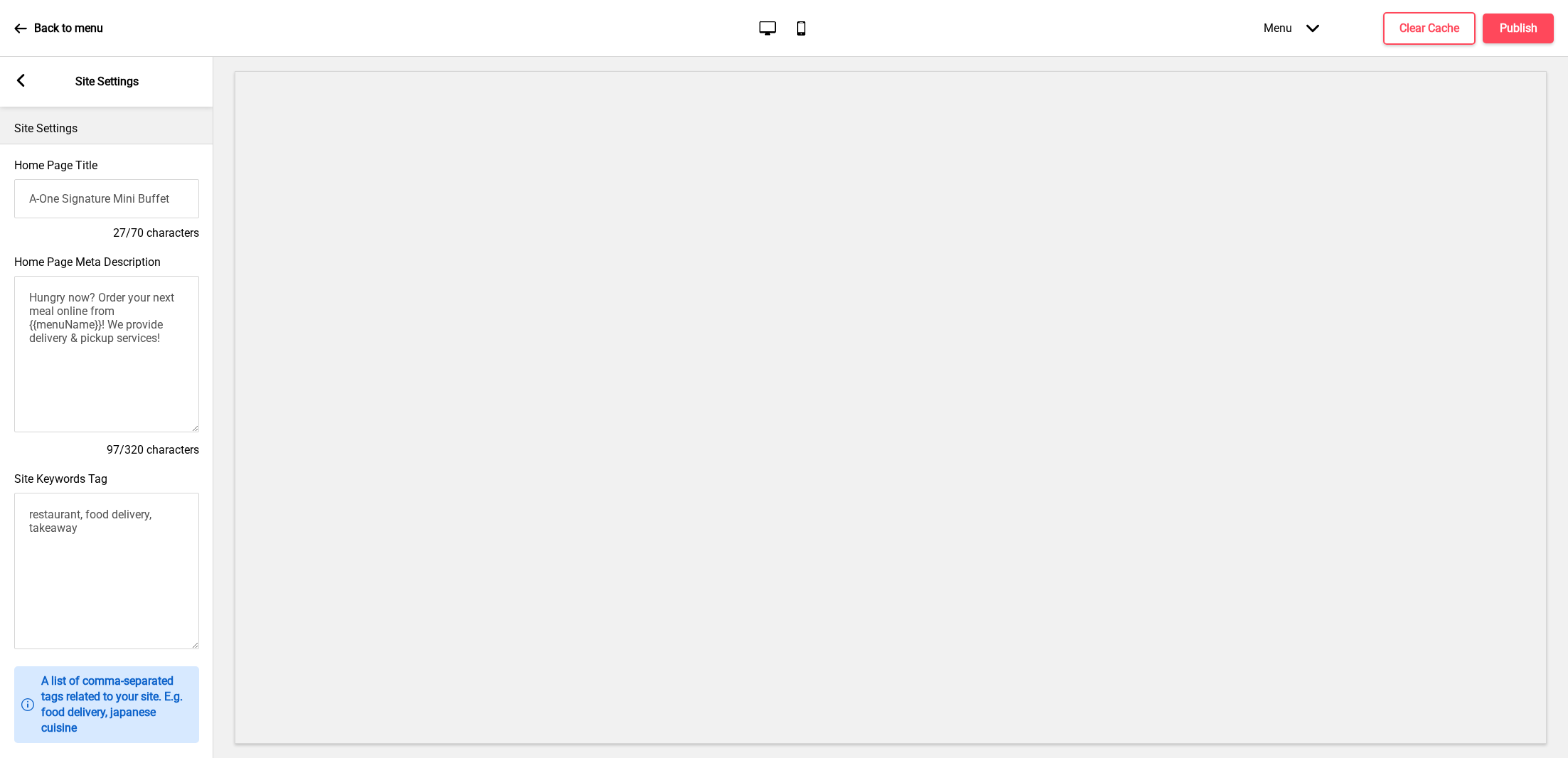
click at [121, 216] on input "A-One Signature Mini Buffet" at bounding box center [106, 199] width 185 height 39
click at [117, 312] on textarea "Hungry now? Order your next meal online from {{menuName}}! We provide delivery …" at bounding box center [106, 354] width 185 height 156
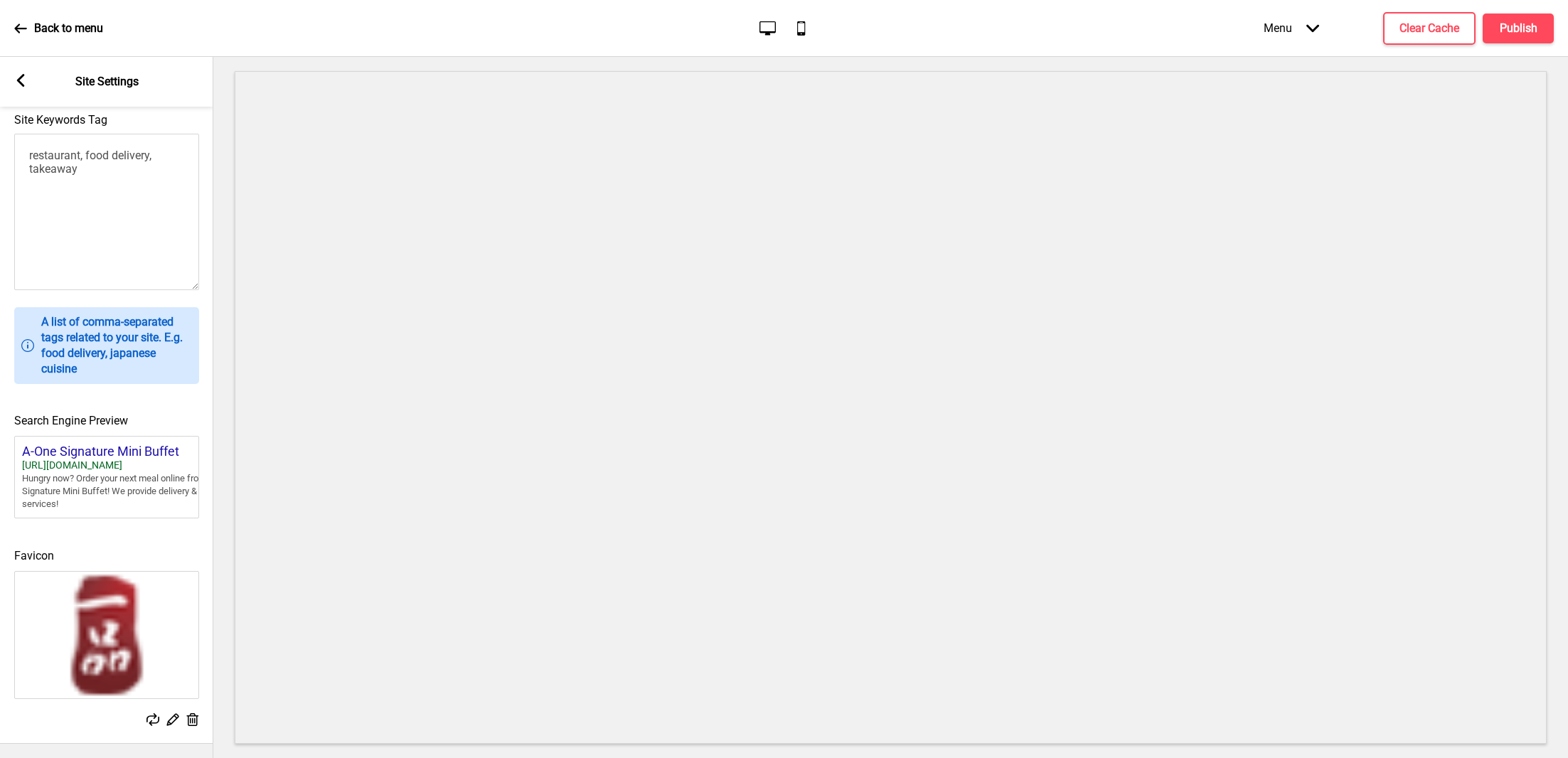
click at [26, 78] on rect at bounding box center [20, 80] width 13 height 13
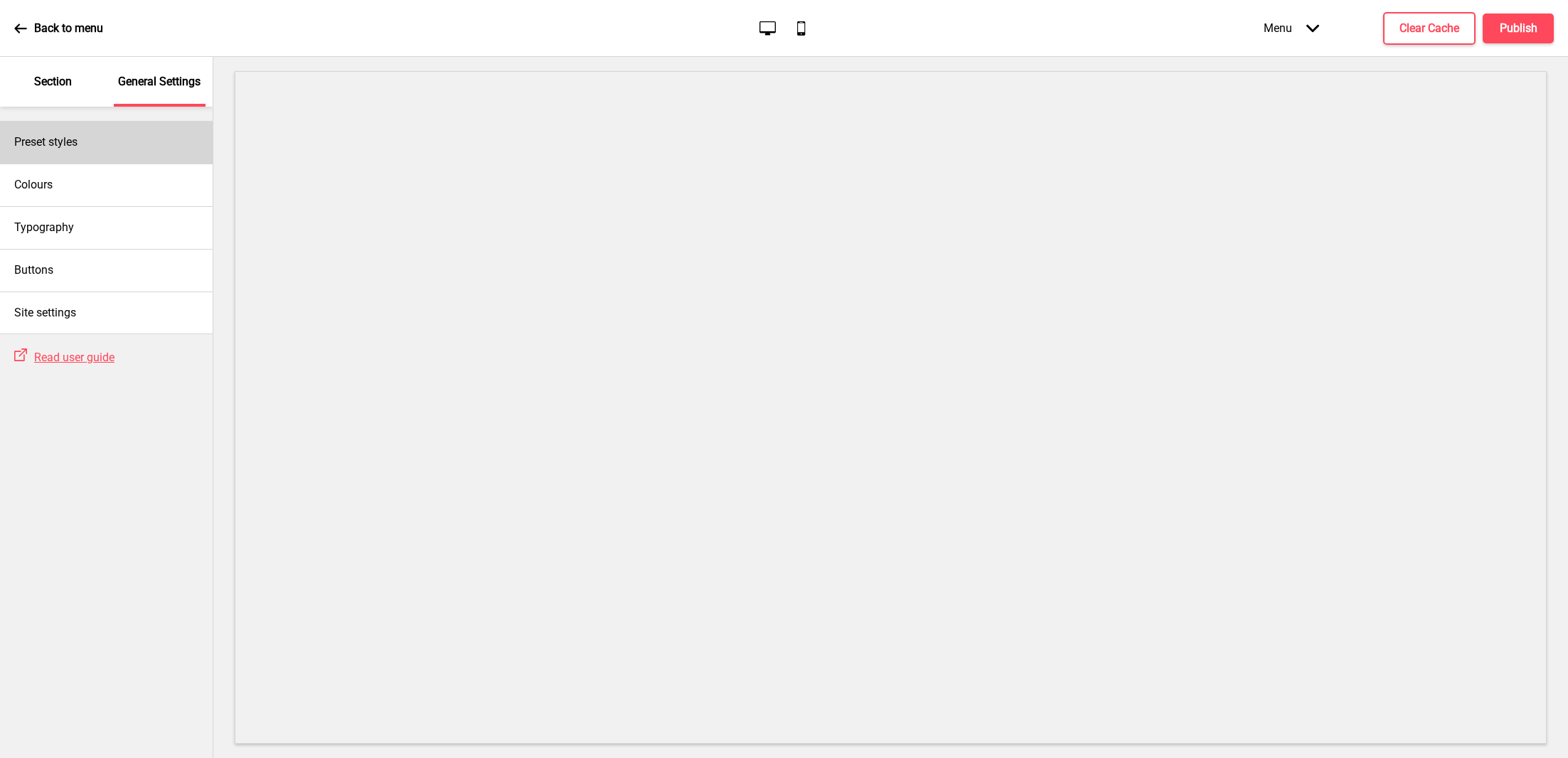
click at [97, 149] on div "Preset styles" at bounding box center [106, 142] width 212 height 42
select select "Custom"
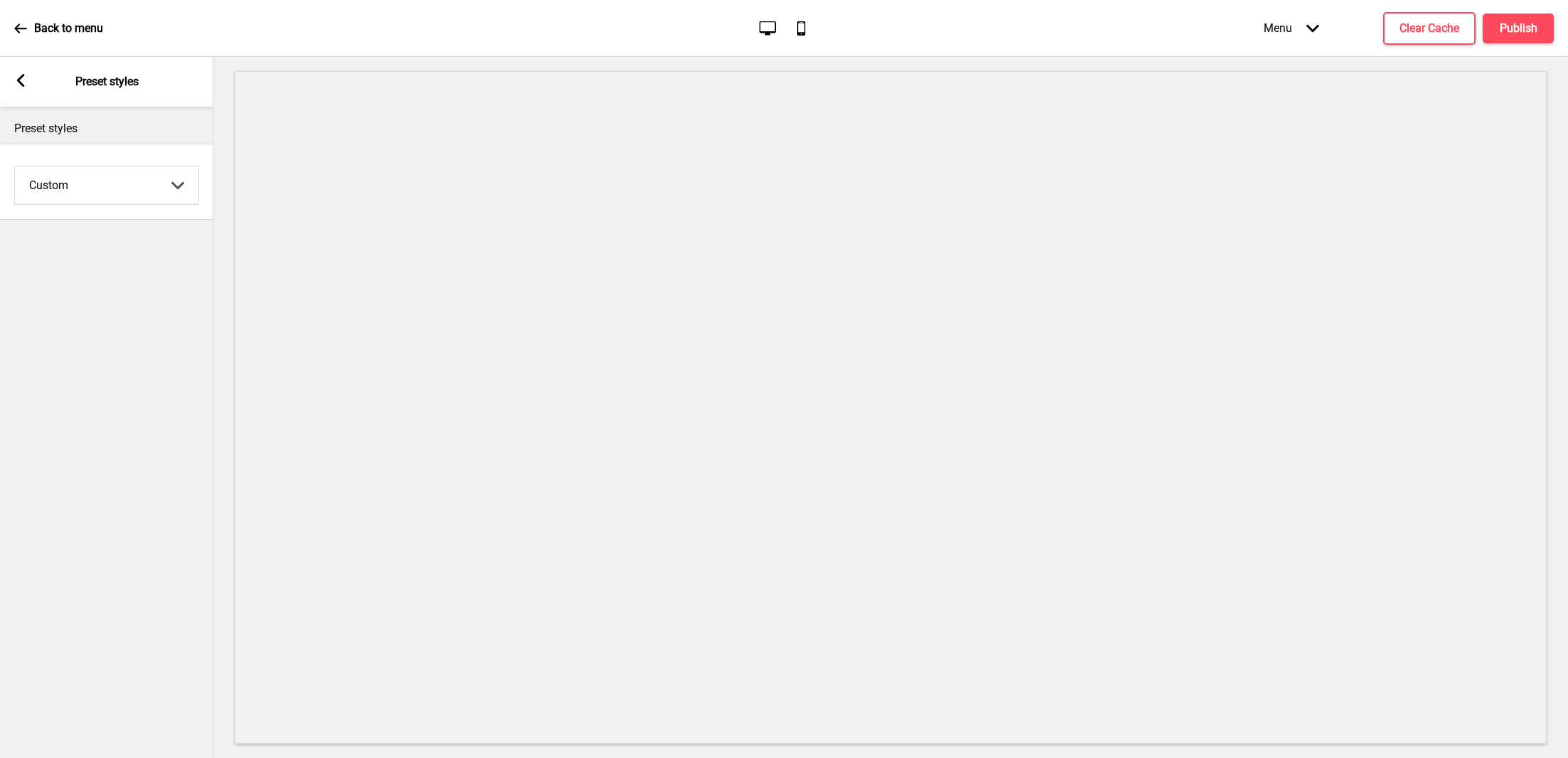
click at [23, 72] on div "Arrow left Preset styles" at bounding box center [107, 82] width 213 height 50
click at [23, 82] on rect at bounding box center [20, 80] width 13 height 13
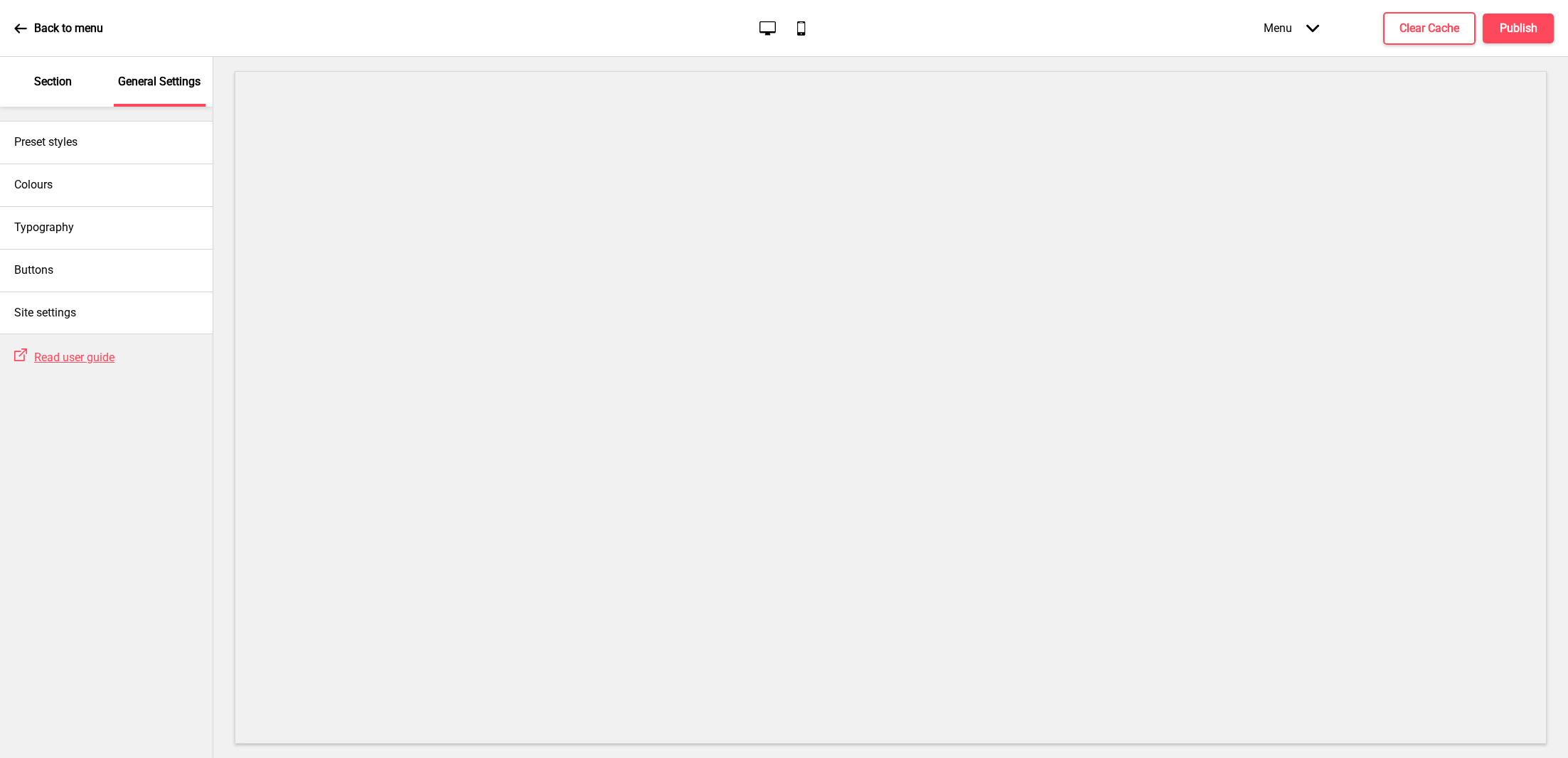
click at [23, 82] on div "Section" at bounding box center [53, 82] width 93 height 50
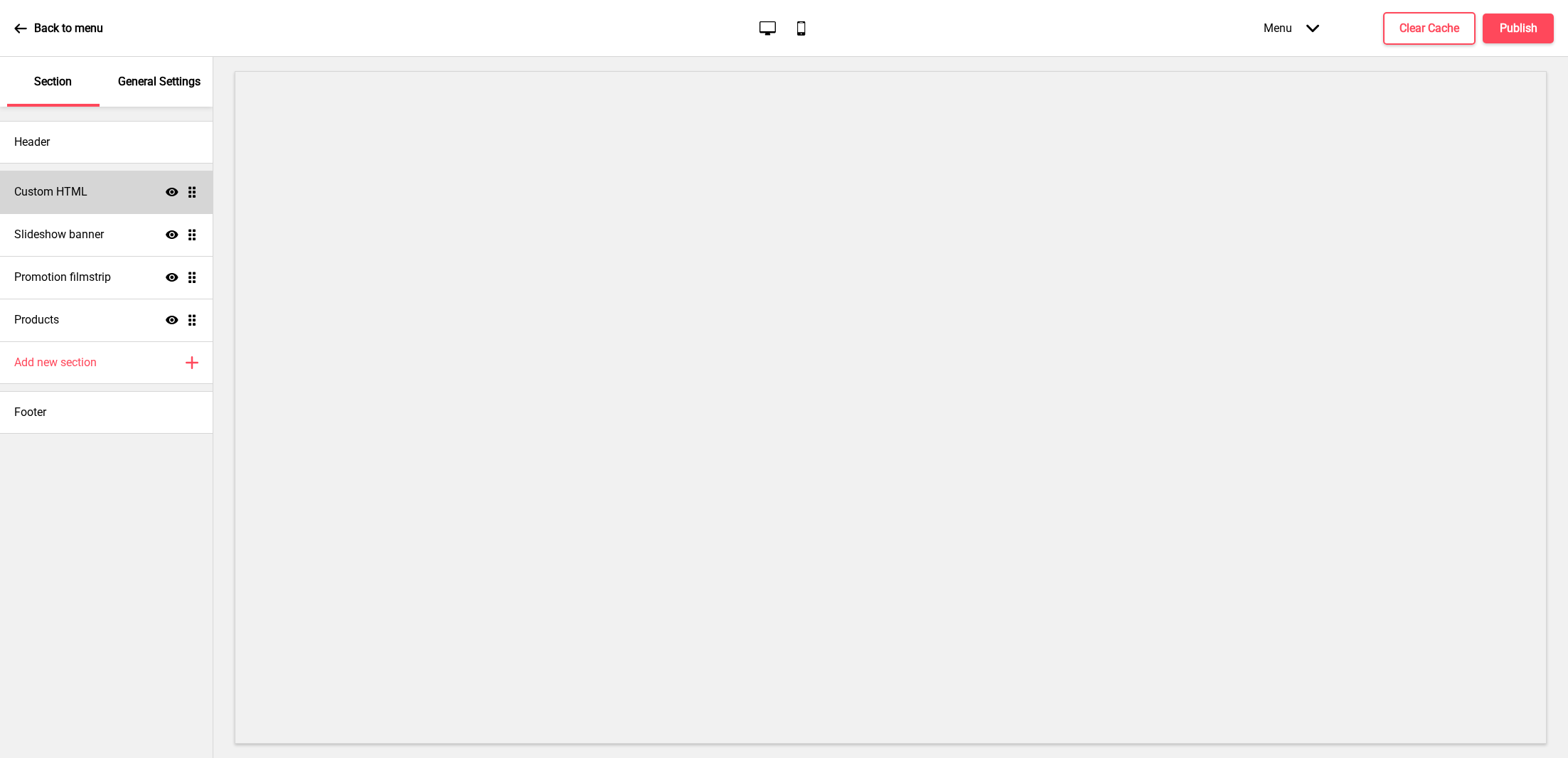
click at [76, 187] on h4 "Custom HTML" at bounding box center [50, 191] width 73 height 15
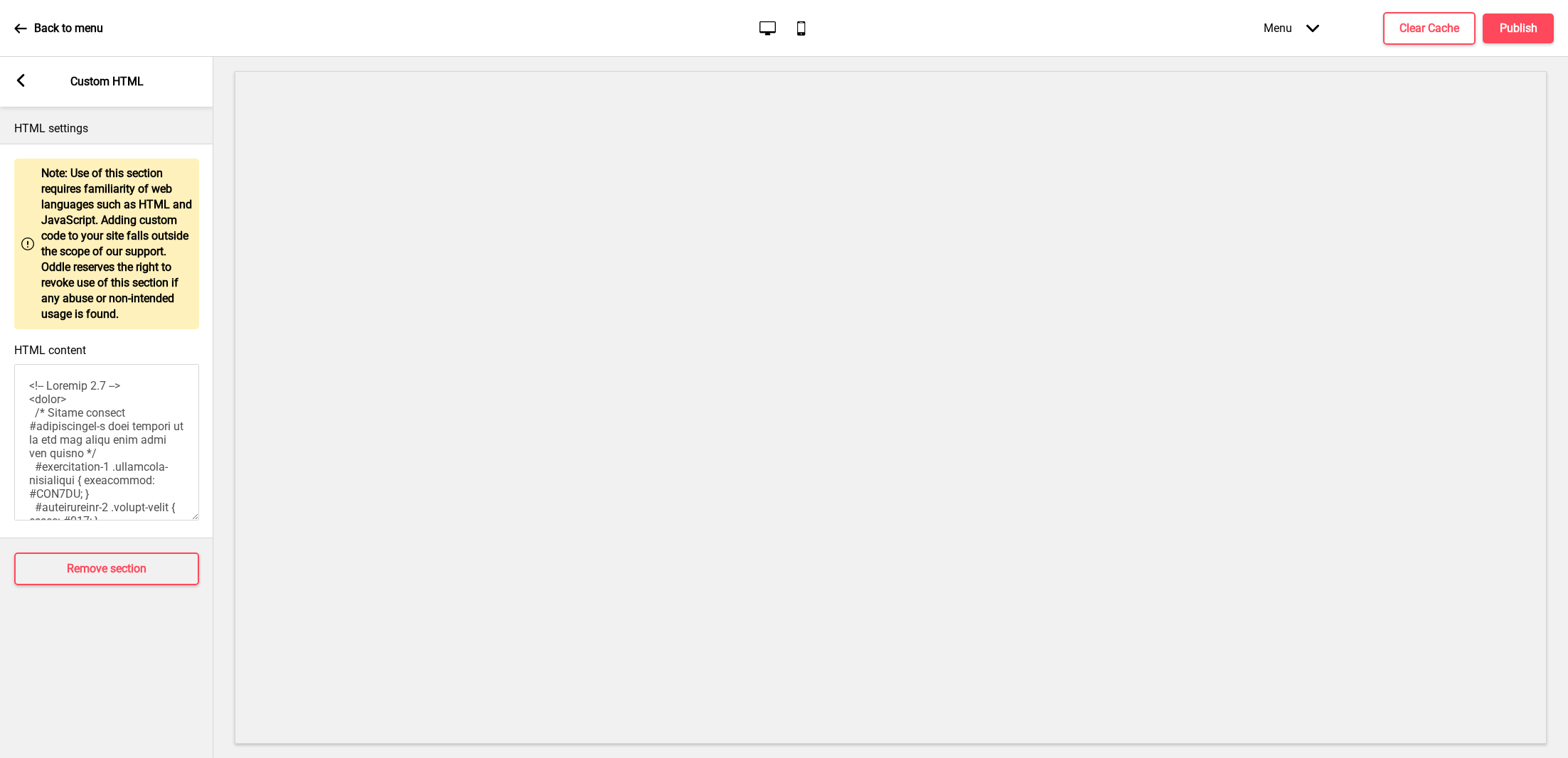
click at [19, 80] on icon at bounding box center [20, 80] width 8 height 13
